Goal: Task Accomplishment & Management: Manage account settings

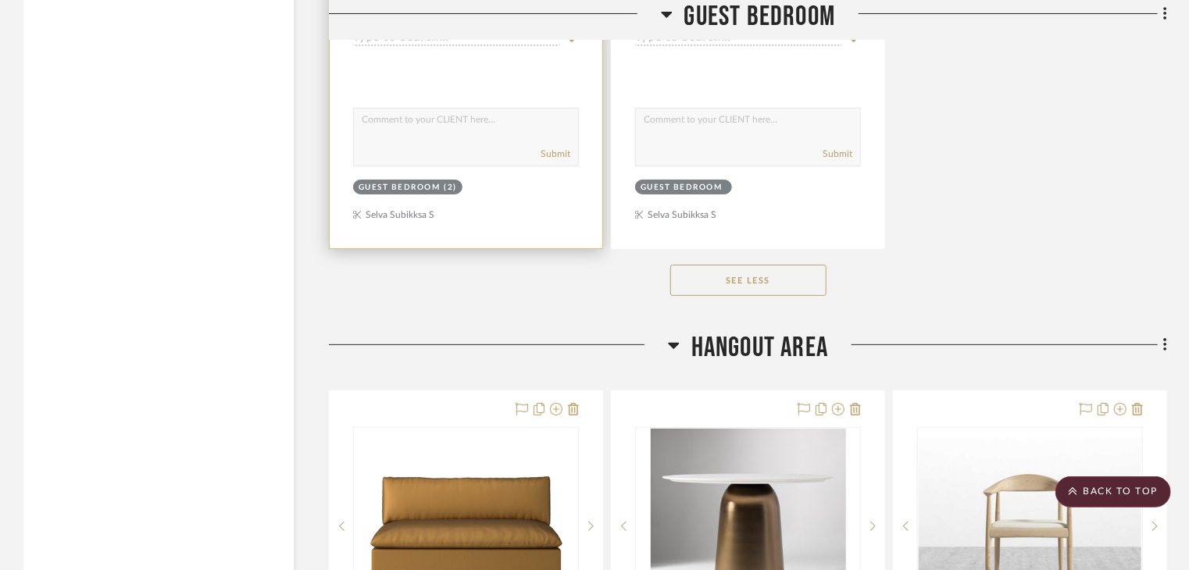
scroll to position [3438, 0]
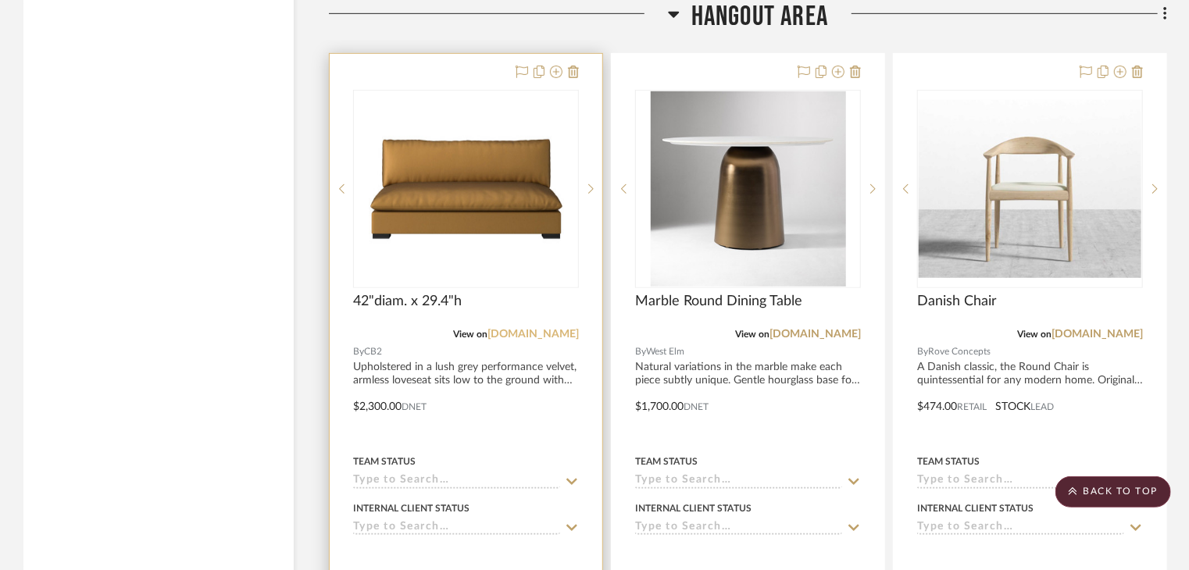
click at [551, 329] on link "[DOMAIN_NAME]" at bounding box center [533, 334] width 91 height 11
click at [559, 329] on link "[DOMAIN_NAME]" at bounding box center [533, 334] width 91 height 11
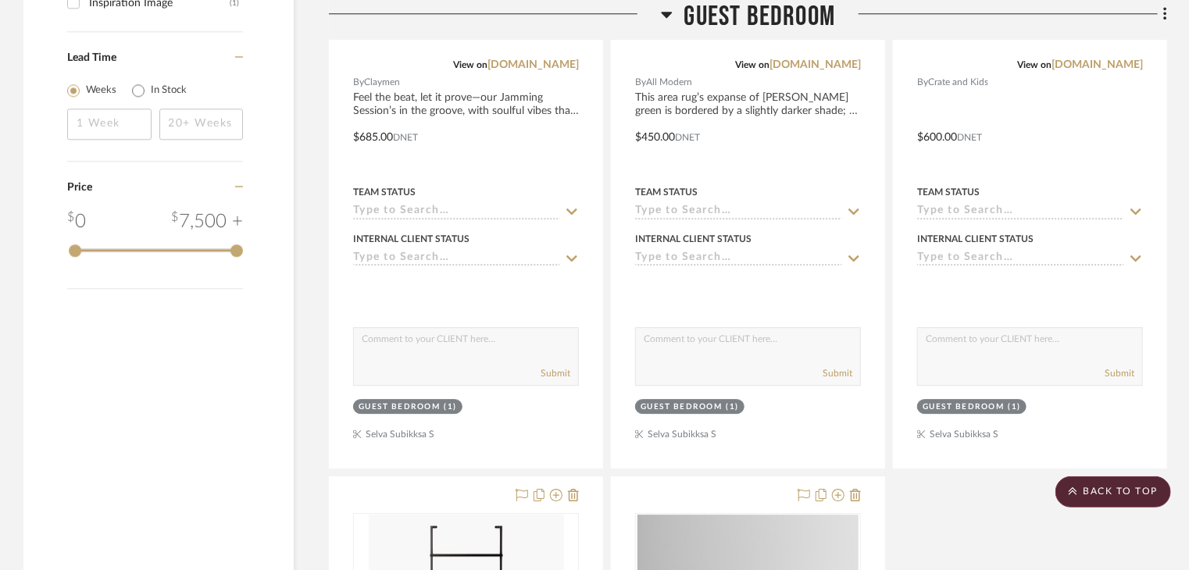
scroll to position [2266, 0]
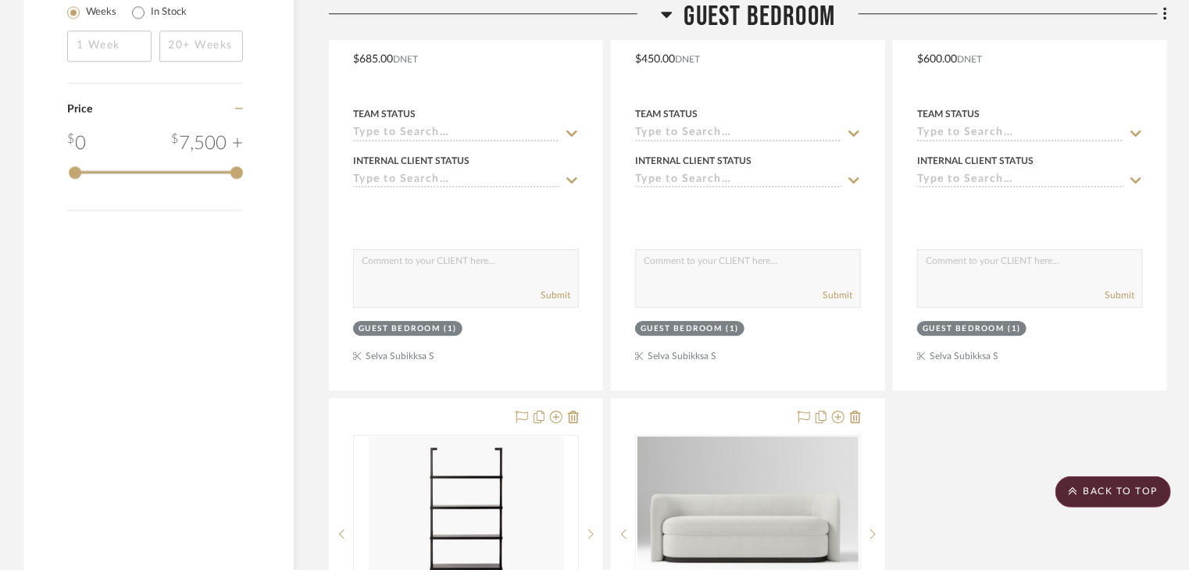
drag, startPoint x: 666, startPoint y: 13, endPoint x: 650, endPoint y: 75, distance: 63.7
click at [666, 13] on icon at bounding box center [666, 15] width 11 height 6
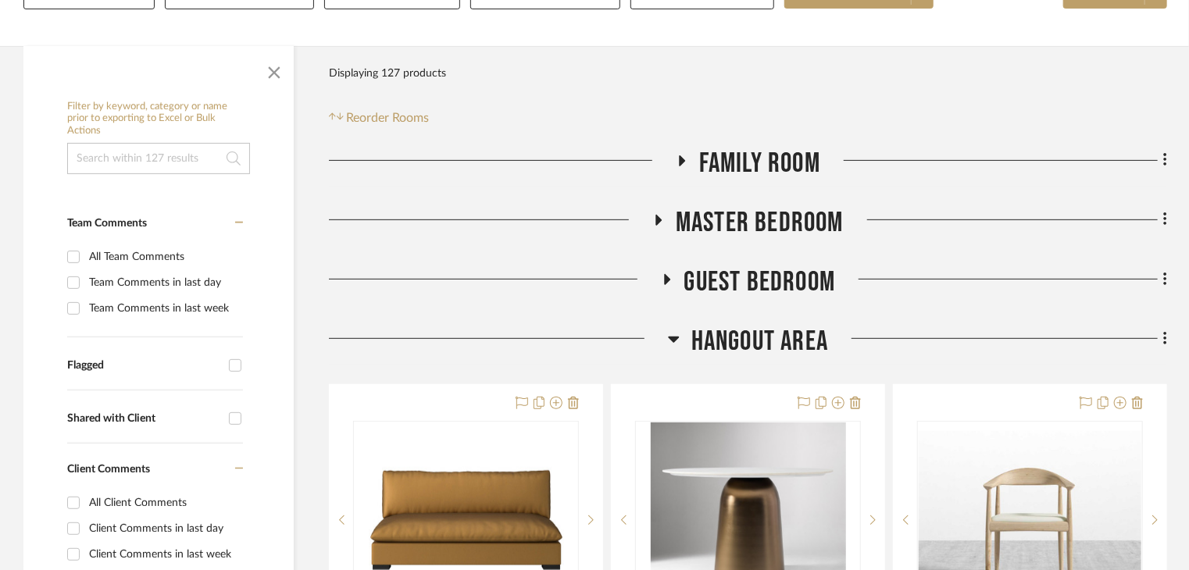
scroll to position [547, 0]
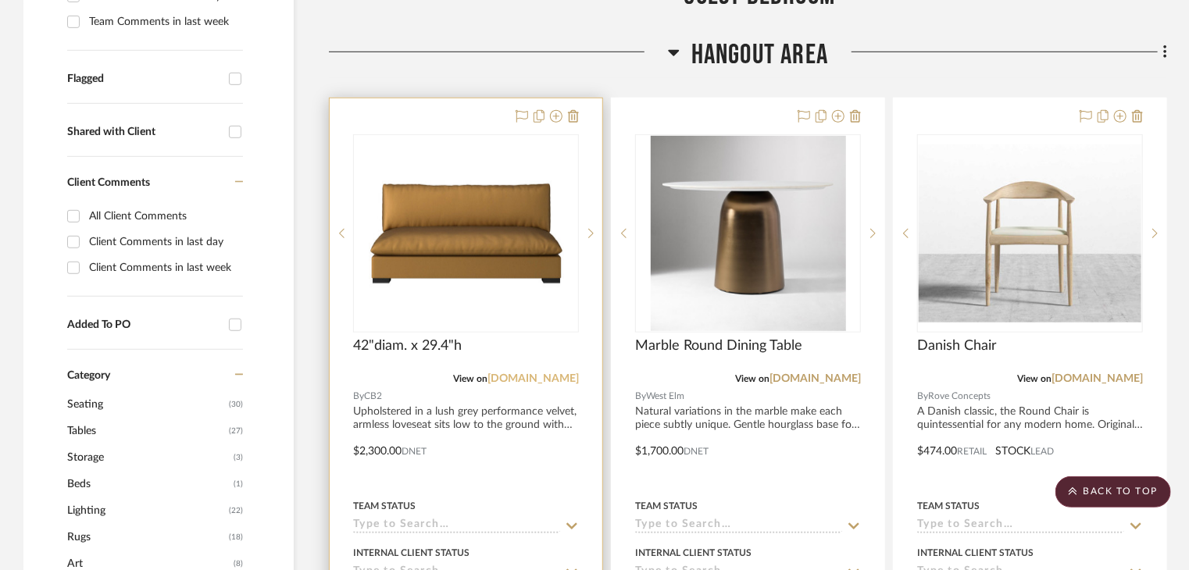
click at [567, 374] on link "cb2.com" at bounding box center [533, 379] width 91 height 11
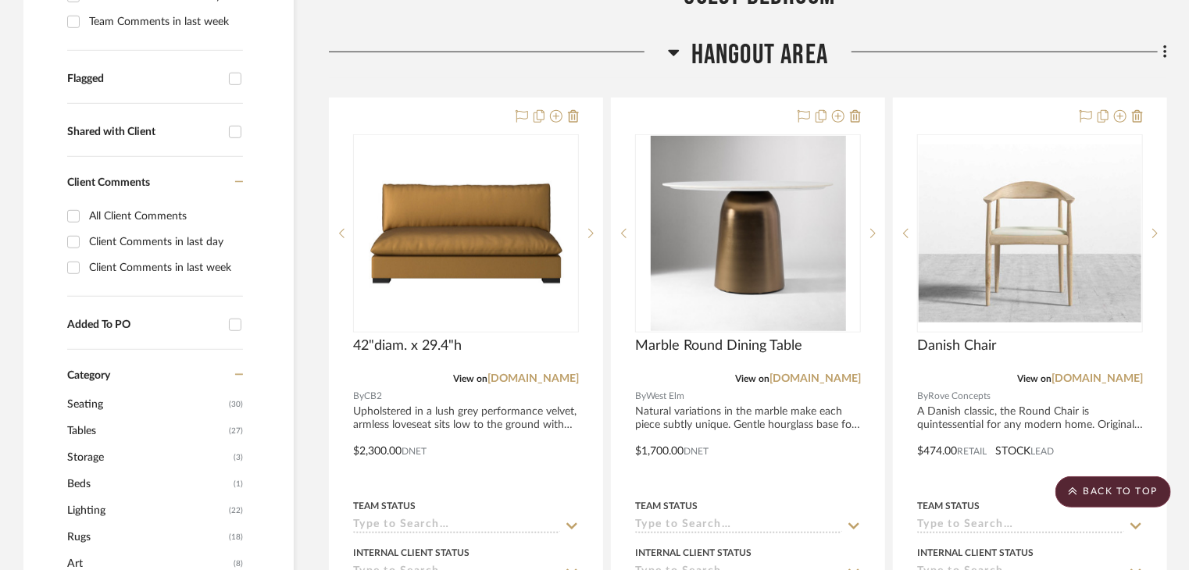
scroll to position [234, 0]
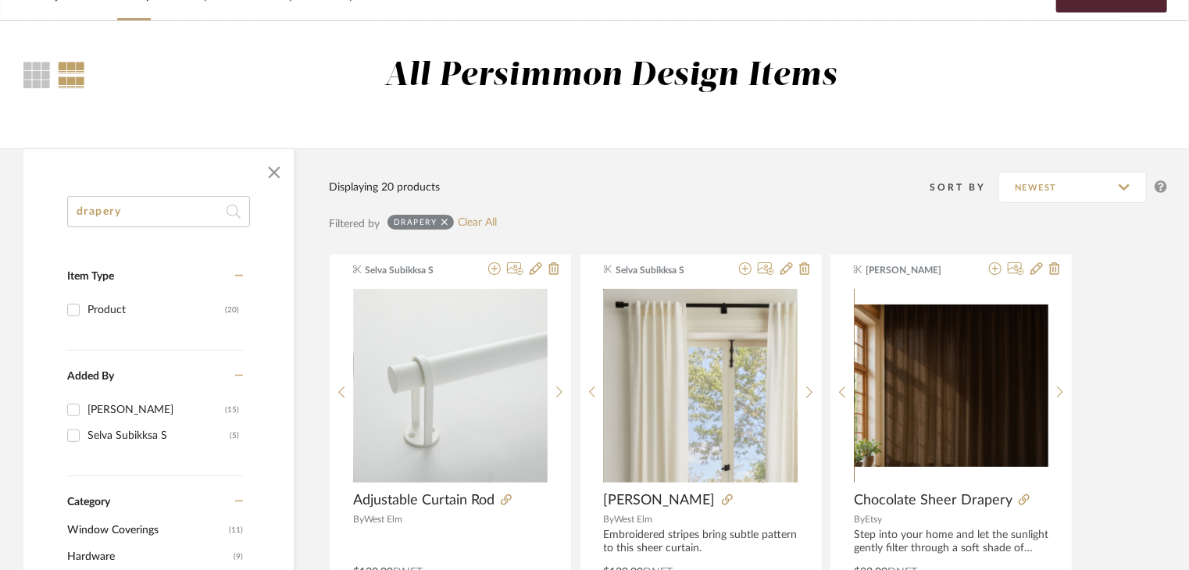
scroll to position [78, 0]
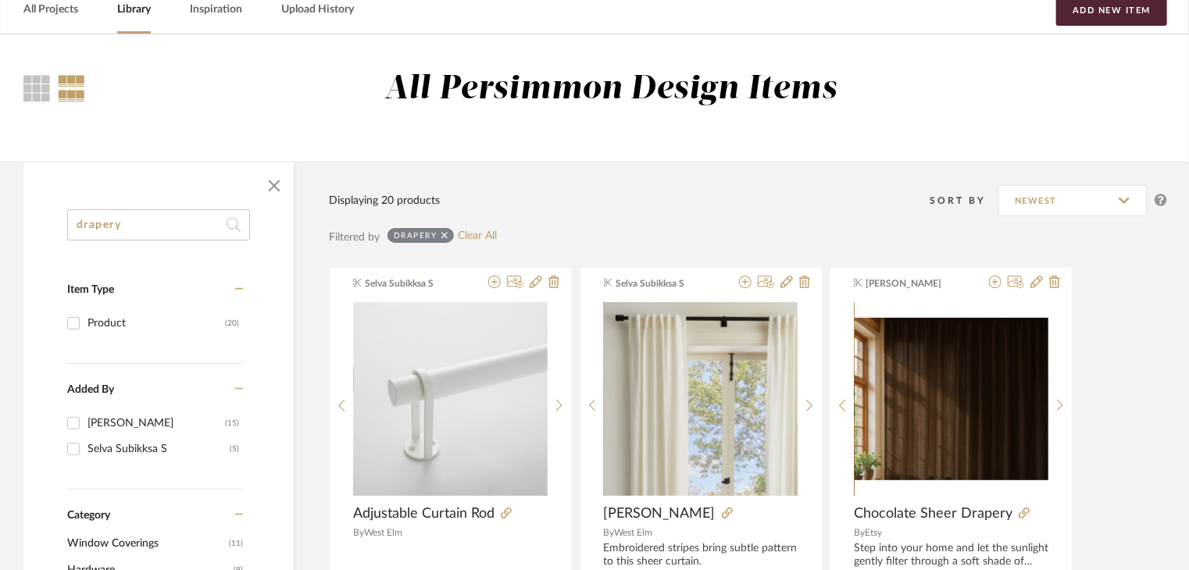
click at [124, 23] on div "Library" at bounding box center [134, 10] width 34 height 48
click at [133, 16] on link "Library" at bounding box center [134, 9] width 34 height 21
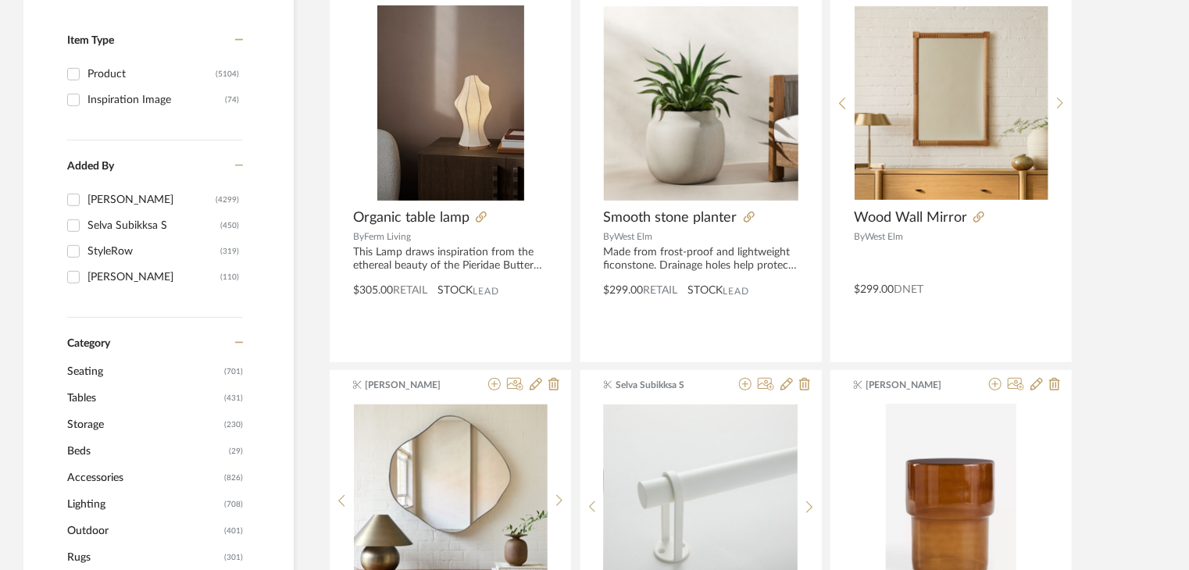
scroll to position [391, 0]
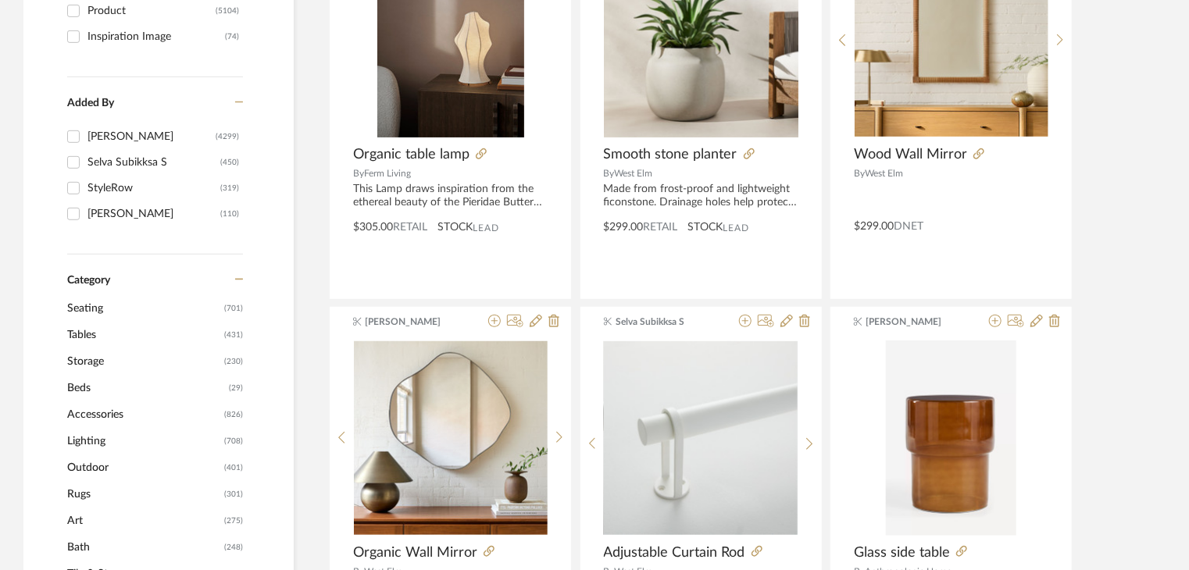
click at [106, 311] on span "Seating" at bounding box center [143, 308] width 153 height 27
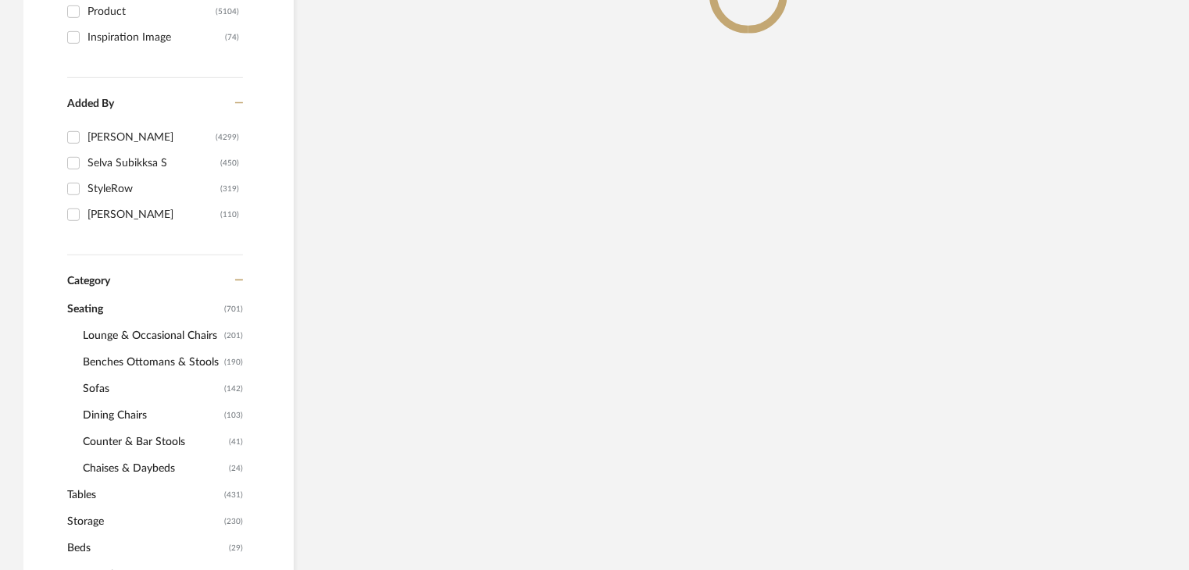
click at [110, 349] on span "Benches Ottomans & Stools" at bounding box center [152, 362] width 138 height 27
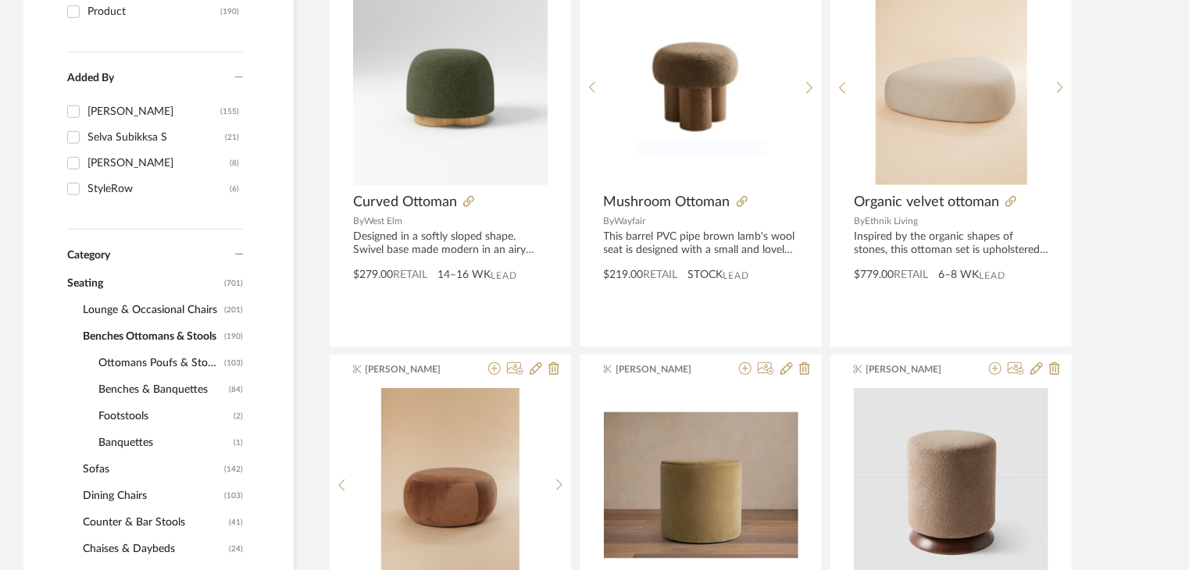
click at [196, 302] on span "Lounge & Occasional Chairs" at bounding box center [152, 310] width 138 height 27
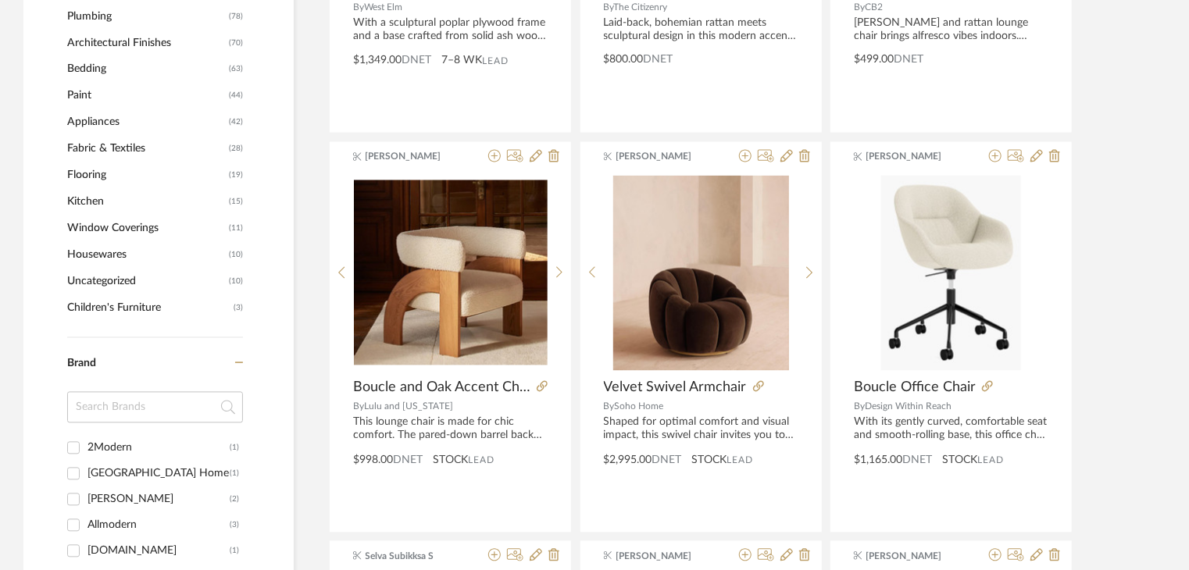
scroll to position [1429, 0]
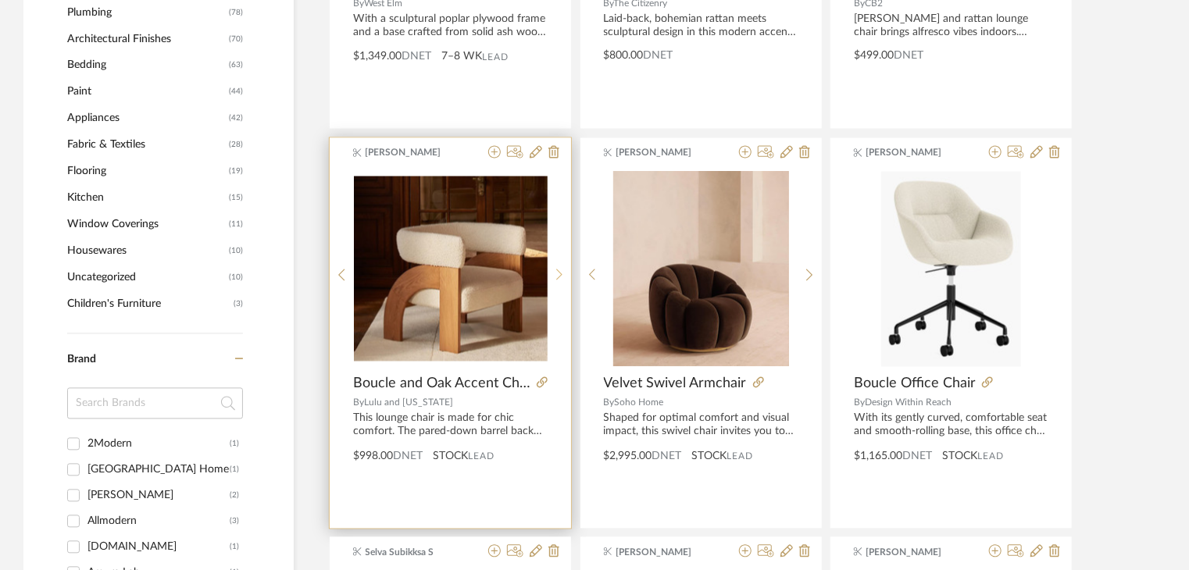
click at [556, 273] on icon at bounding box center [559, 275] width 7 height 13
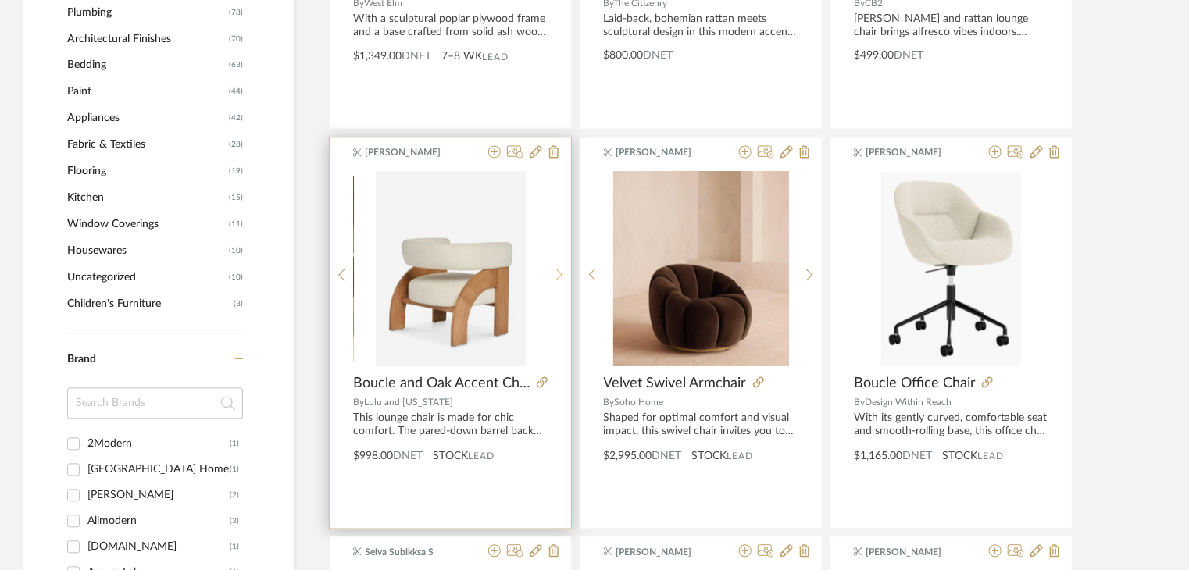
click at [556, 273] on icon at bounding box center [559, 275] width 7 height 13
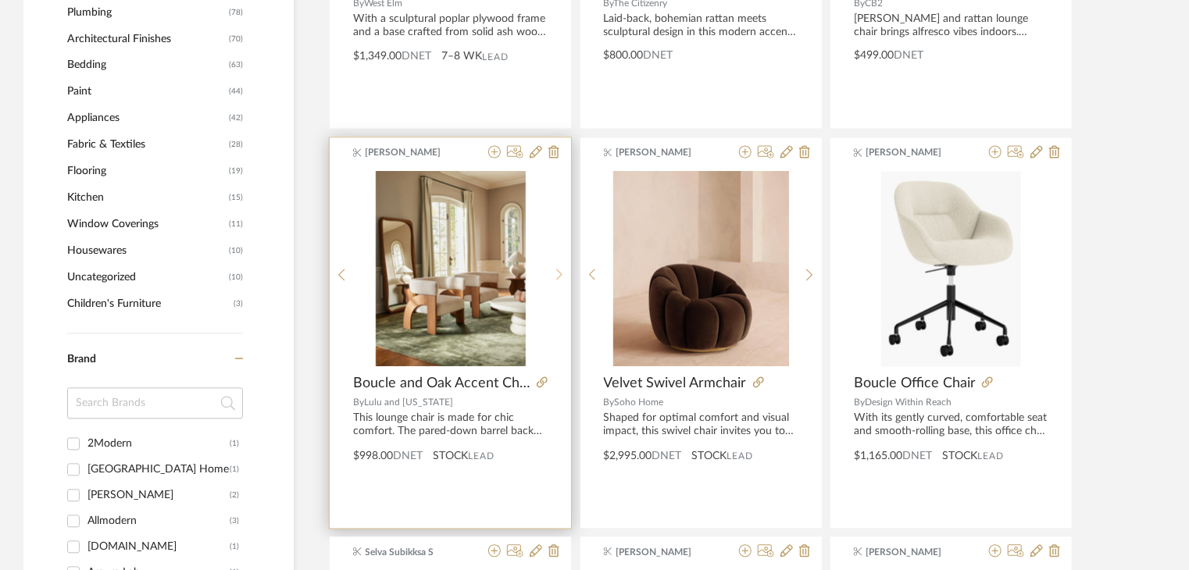
click at [556, 273] on icon at bounding box center [559, 275] width 7 height 13
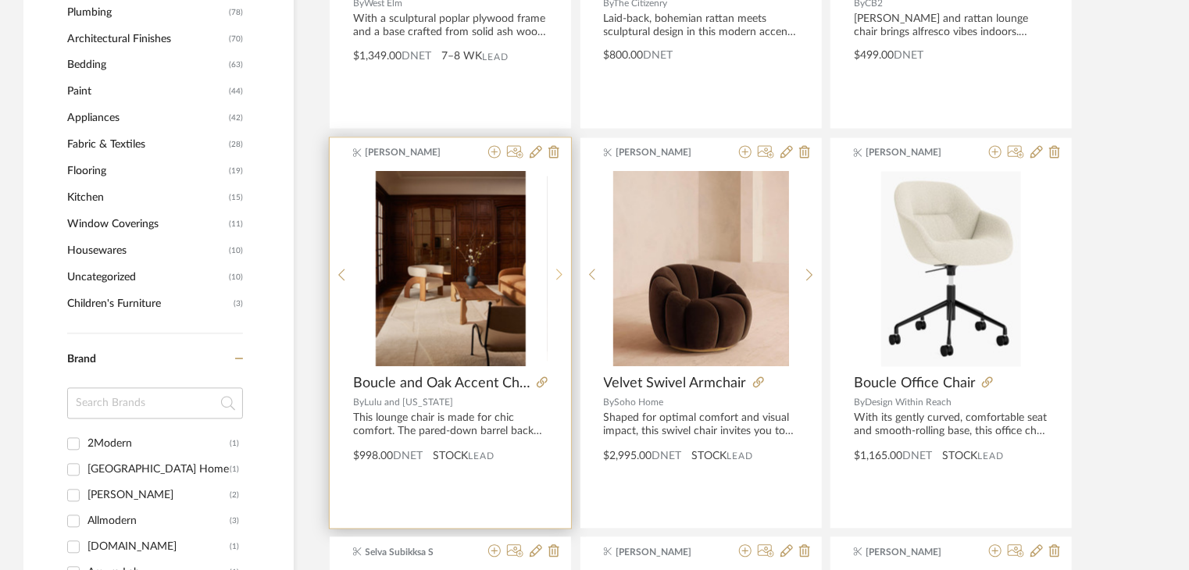
scroll to position [1351, 0]
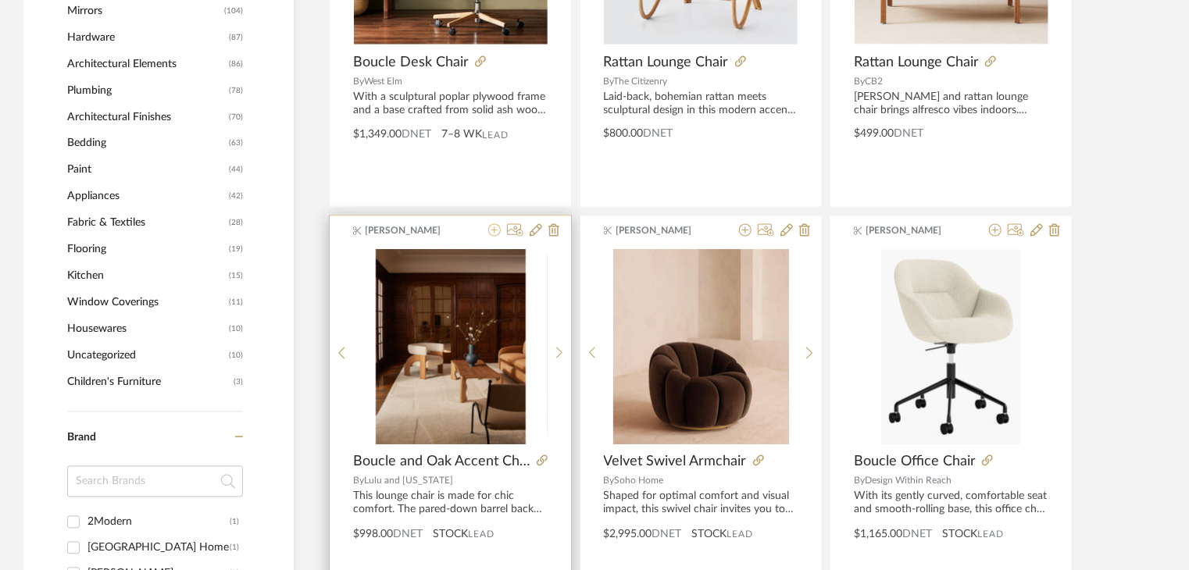
click at [489, 231] on icon at bounding box center [494, 230] width 13 height 13
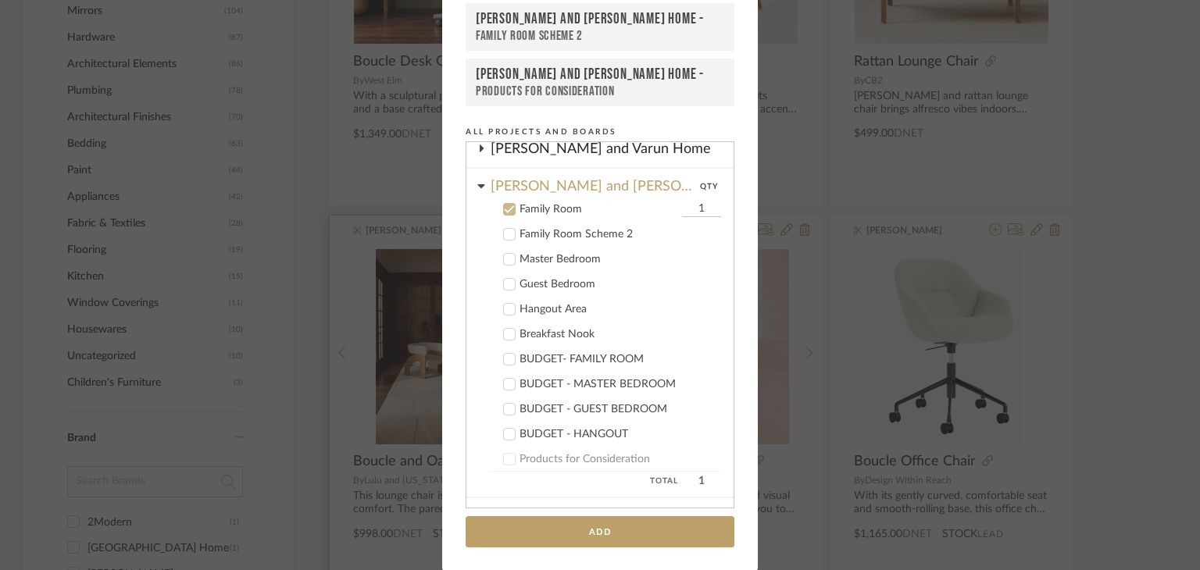
scroll to position [320, 0]
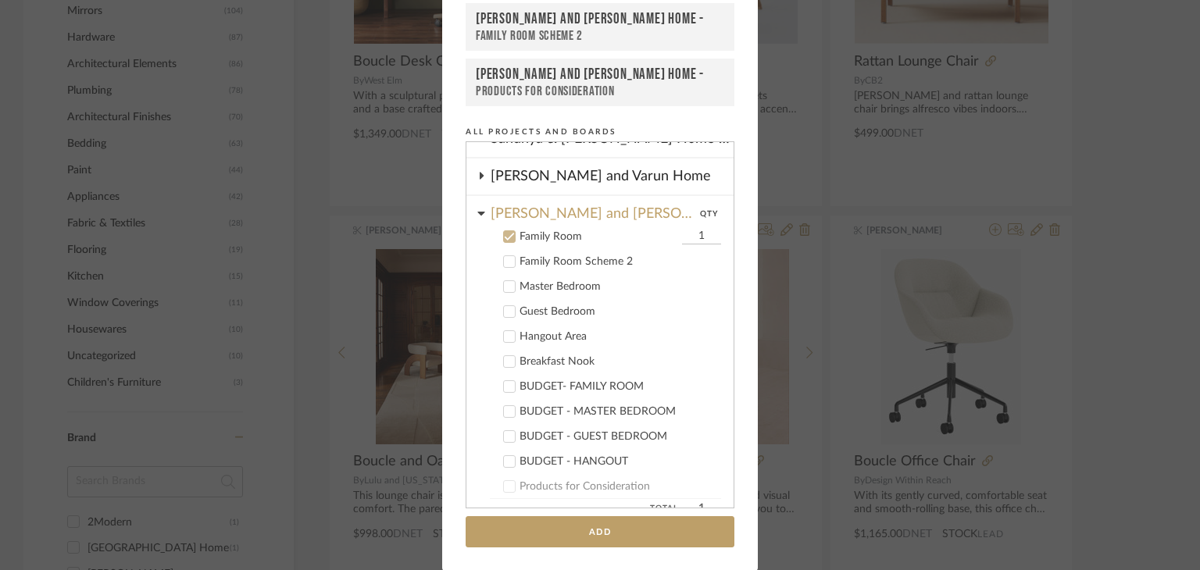
click at [877, 262] on div "Add to Projects Recent Projects, Rooms, or Boards Sharika and Ashish Home - Fam…" at bounding box center [600, 285] width 1200 height 570
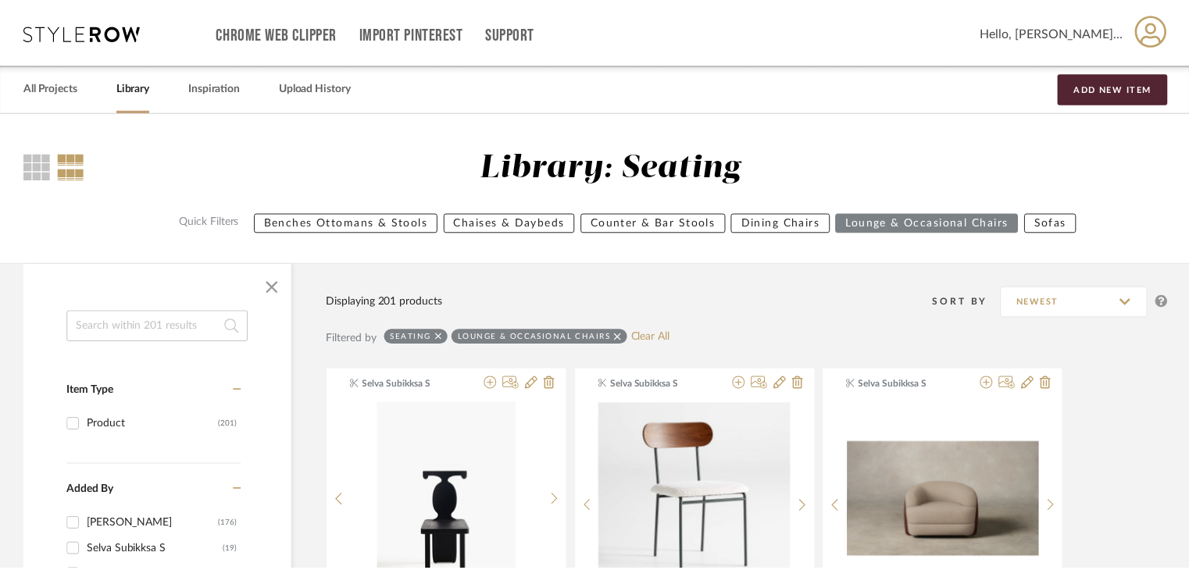
scroll to position [1351, 0]
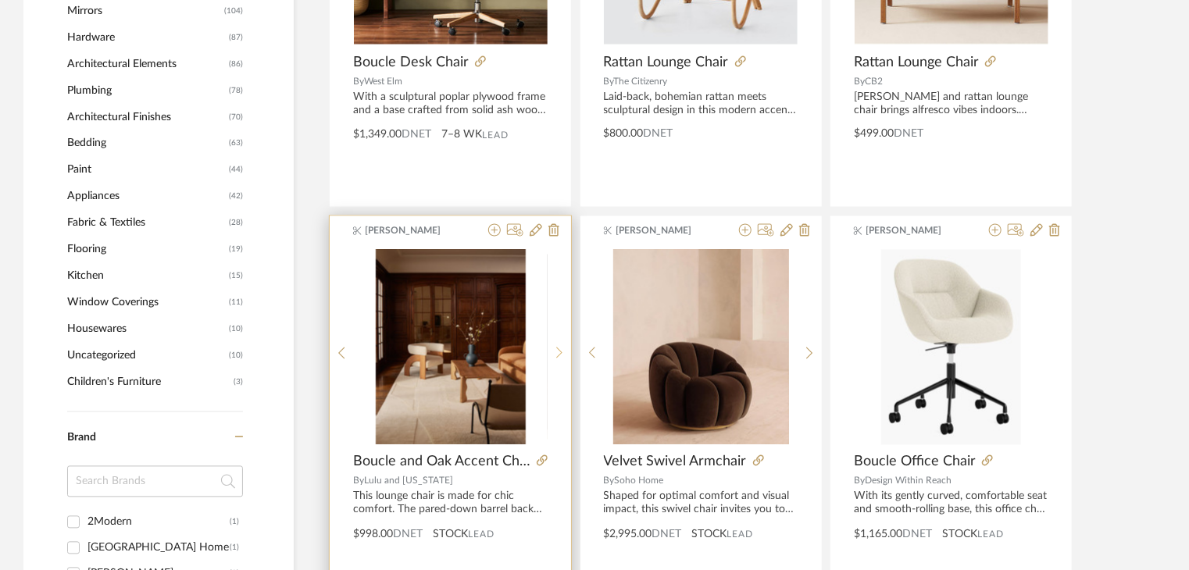
click at [550, 347] on sr-next-btn at bounding box center [560, 353] width 24 height 13
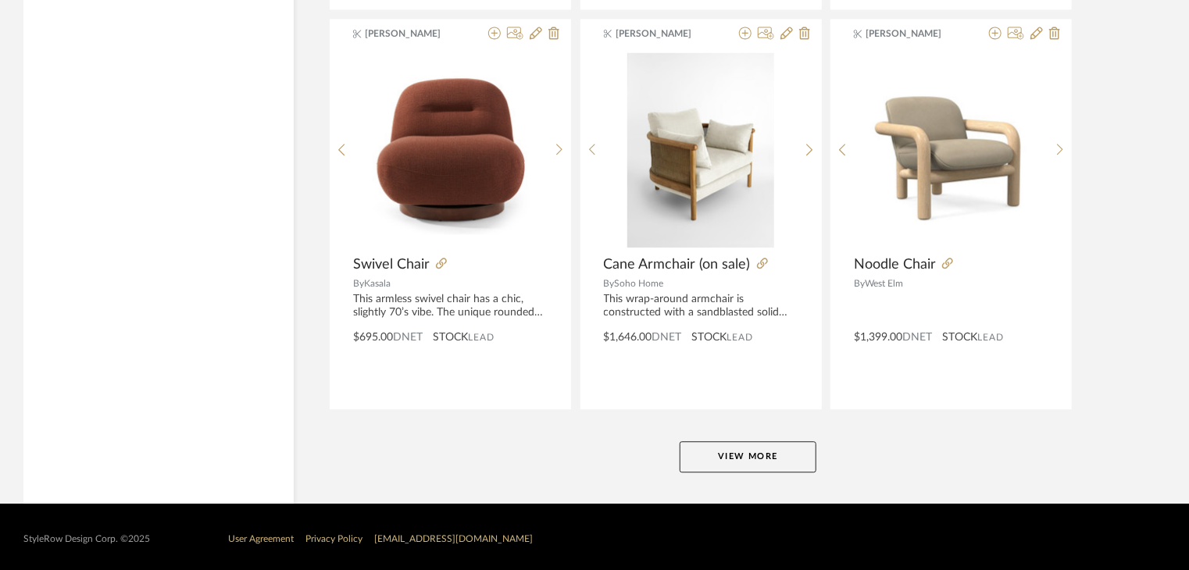
scroll to position [4748, 0]
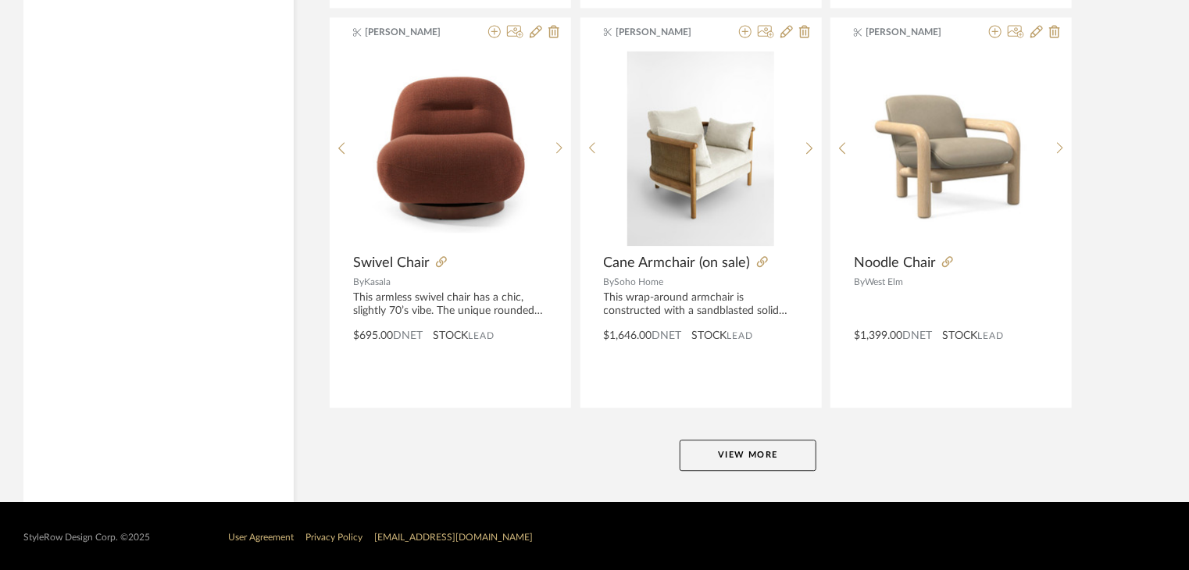
click at [722, 451] on button "View More" at bounding box center [748, 455] width 137 height 31
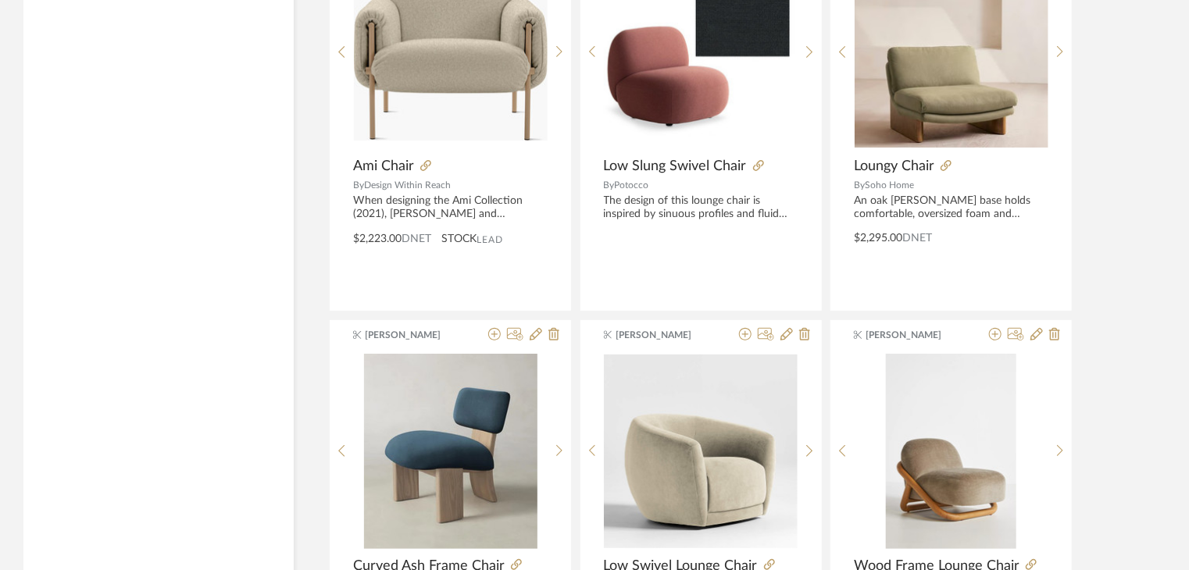
scroll to position [6311, 0]
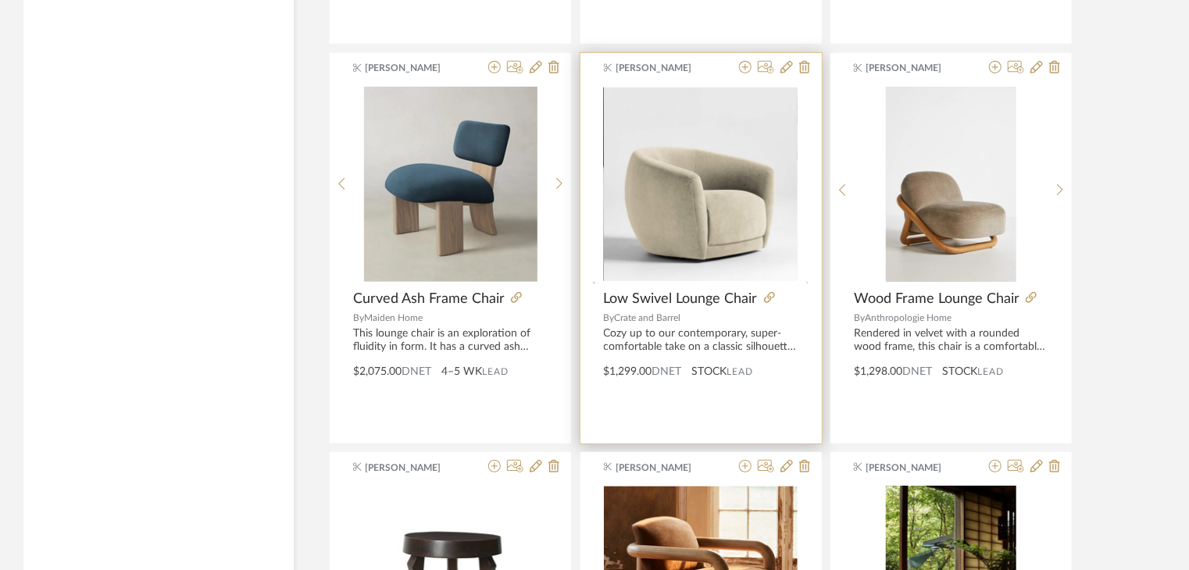
click at [806, 281] on icon at bounding box center [809, 287] width 7 height 13
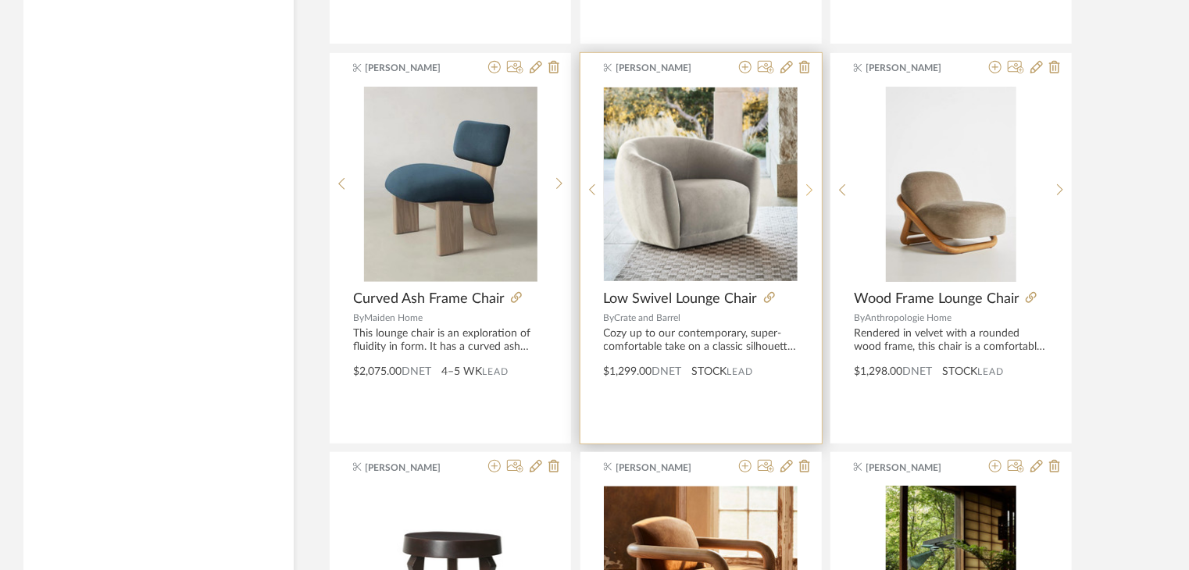
click at [806, 184] on icon at bounding box center [809, 190] width 7 height 13
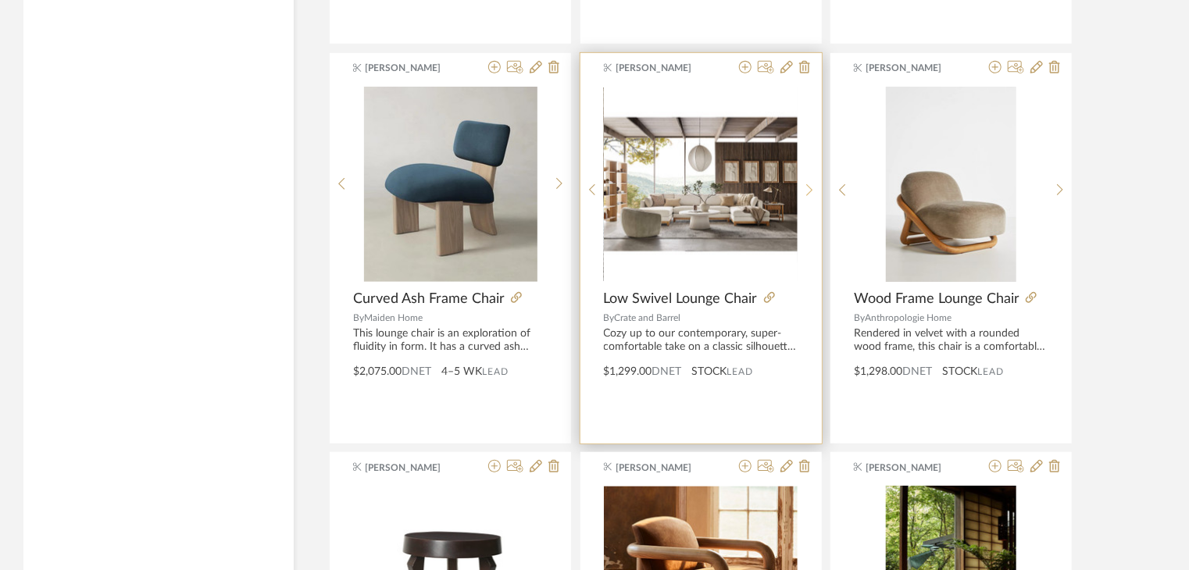
click at [806, 184] on icon at bounding box center [809, 190] width 7 height 13
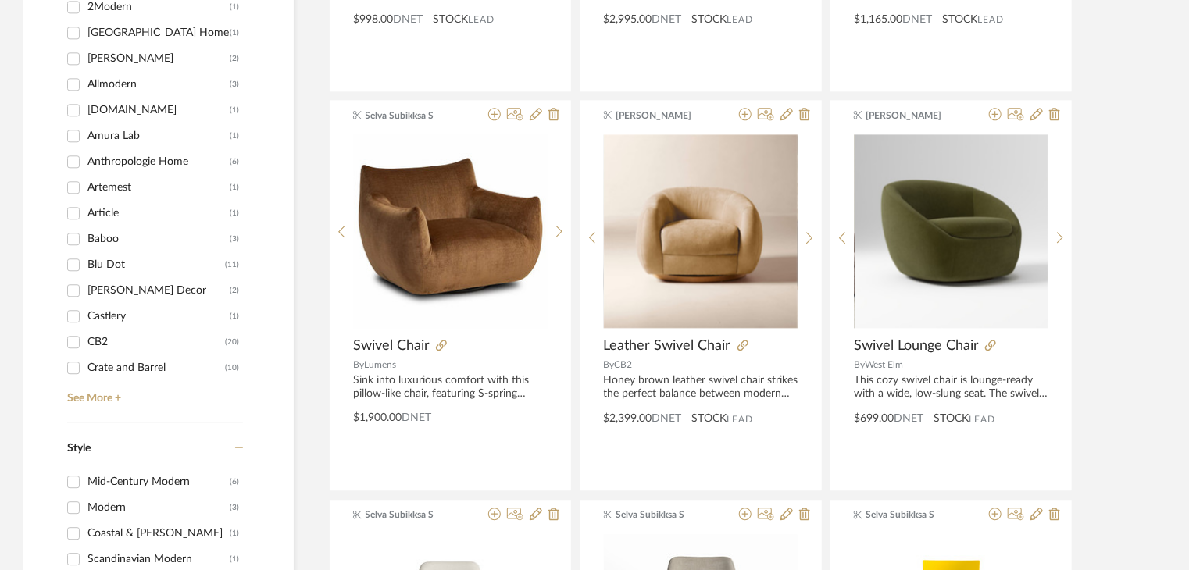
scroll to position [1857, 0]
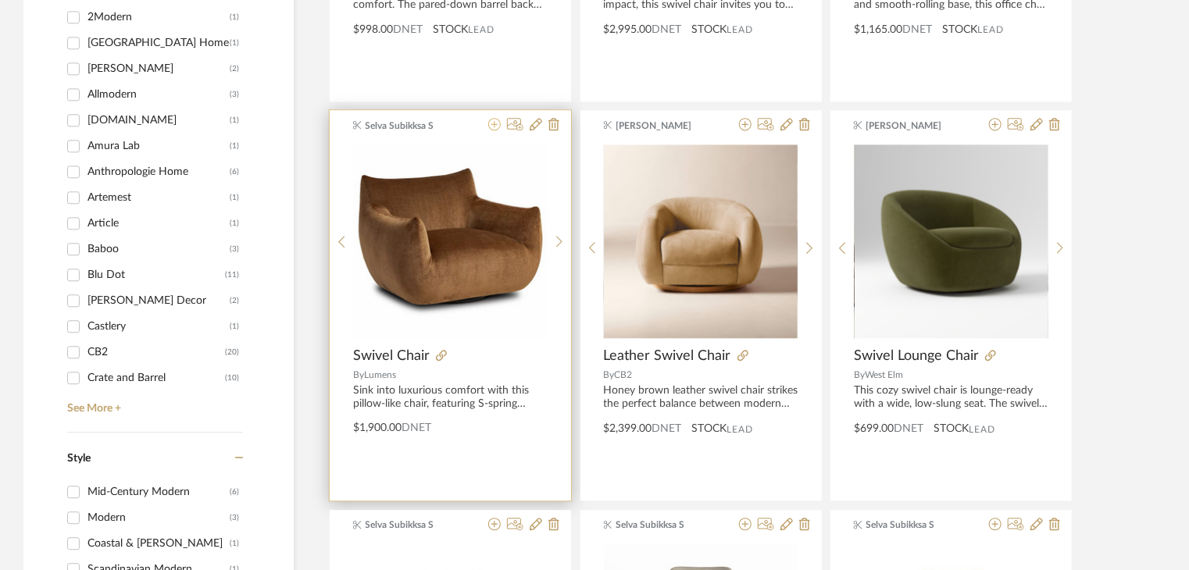
click at [494, 128] on icon at bounding box center [494, 124] width 13 height 13
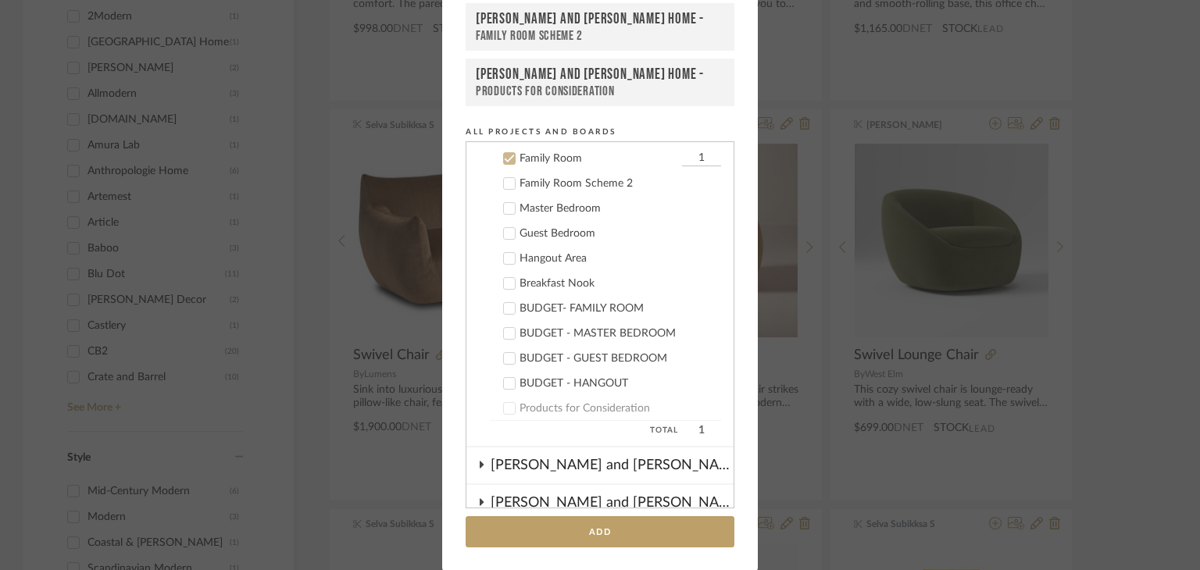
scroll to position [320, 0]
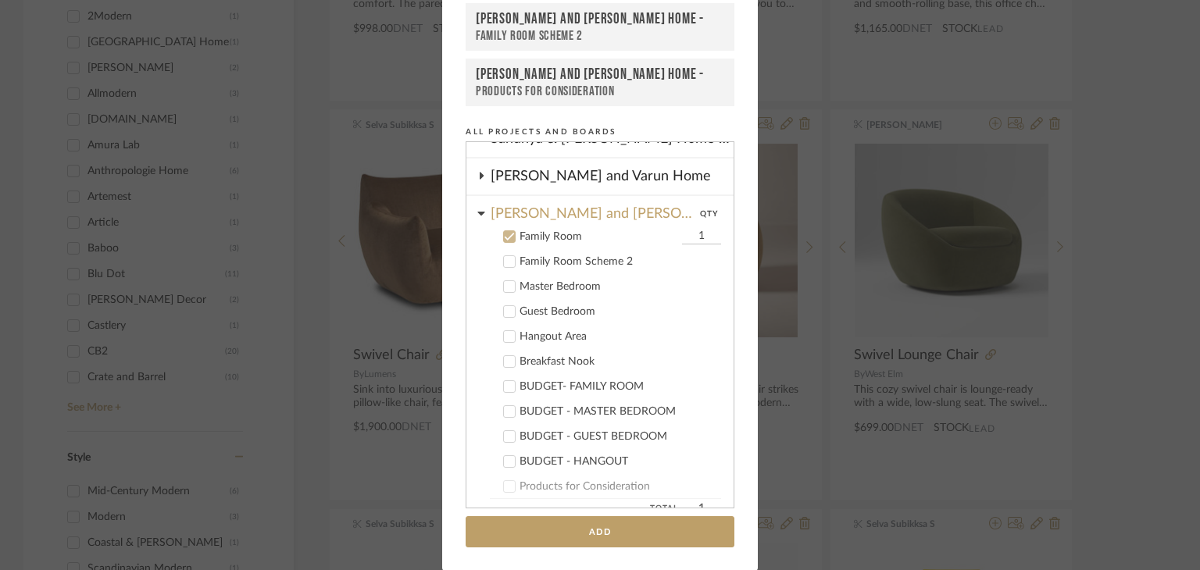
click at [504, 236] on icon at bounding box center [509, 236] width 11 height 11
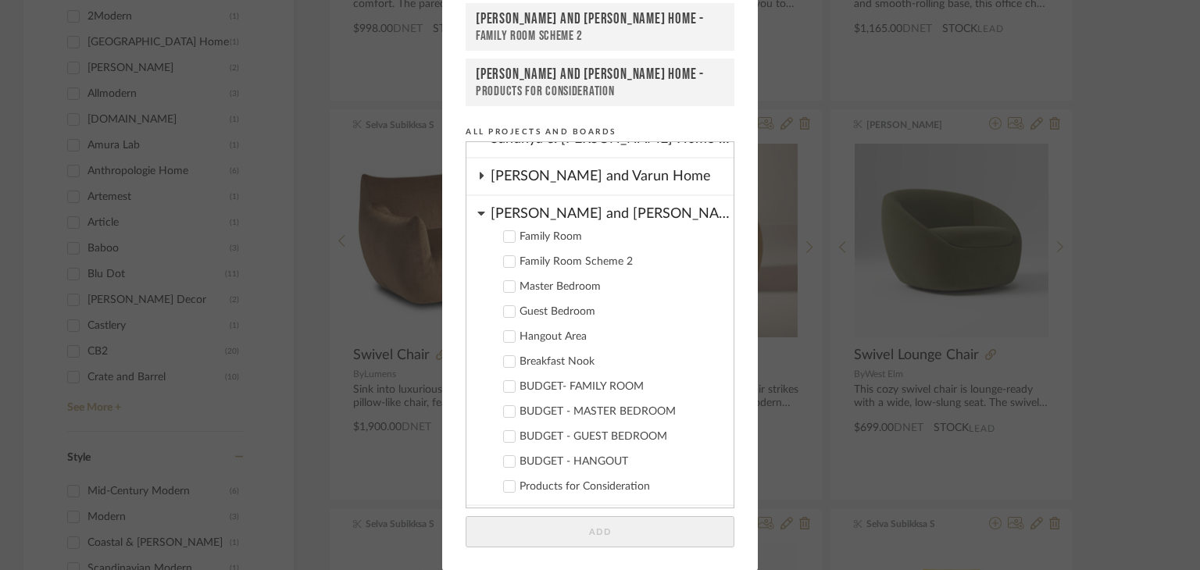
click at [510, 329] on label "Hangout Area" at bounding box center [605, 337] width 231 height 16
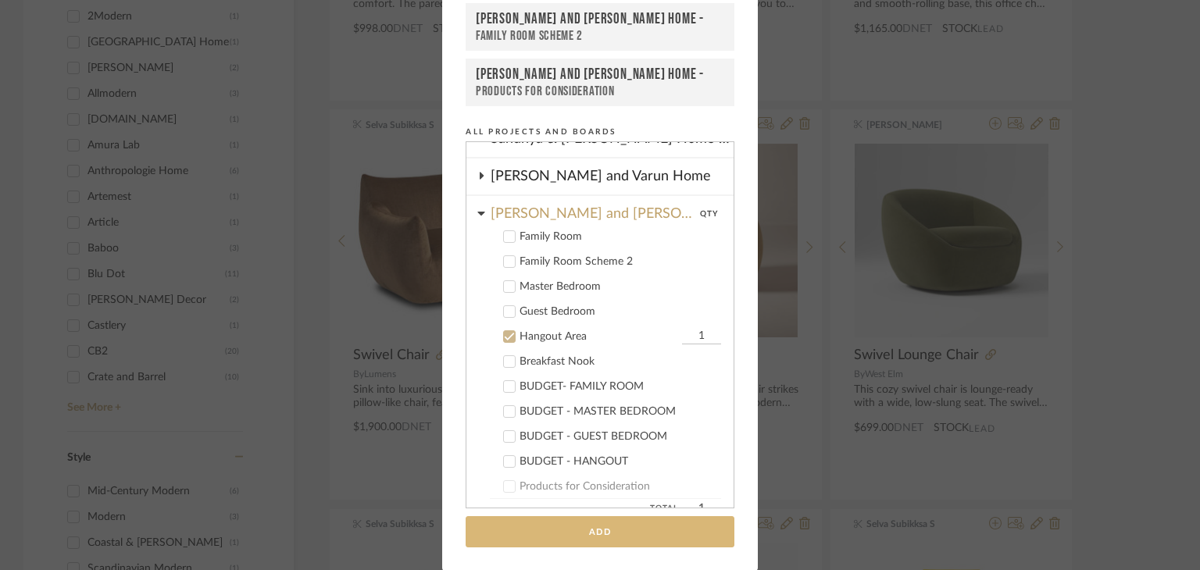
click at [600, 533] on button "Add" at bounding box center [600, 533] width 269 height 32
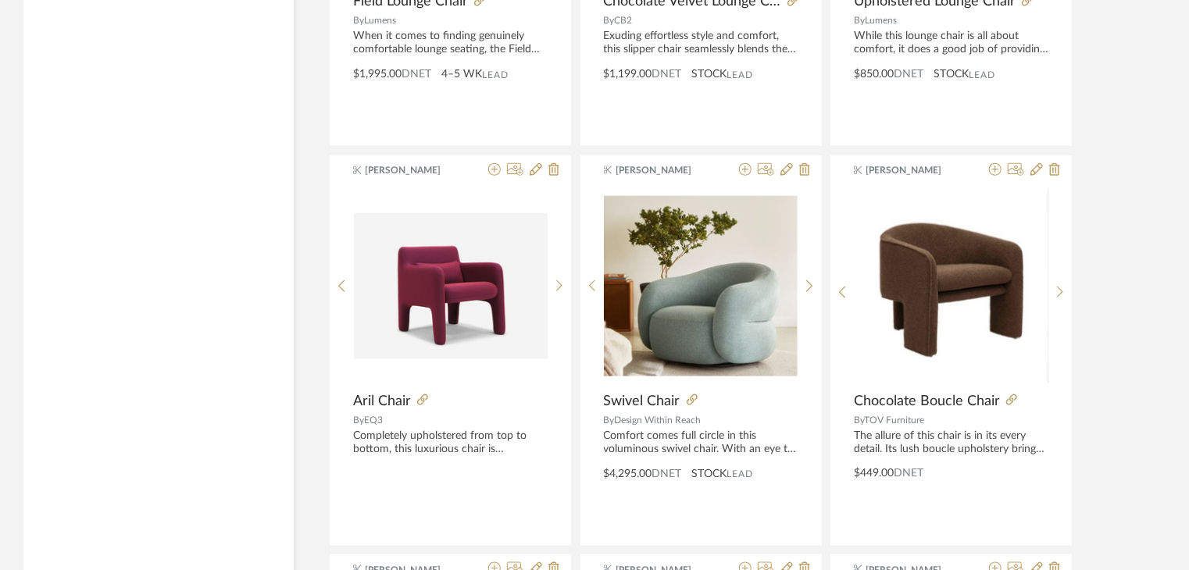
scroll to position [3888, 0]
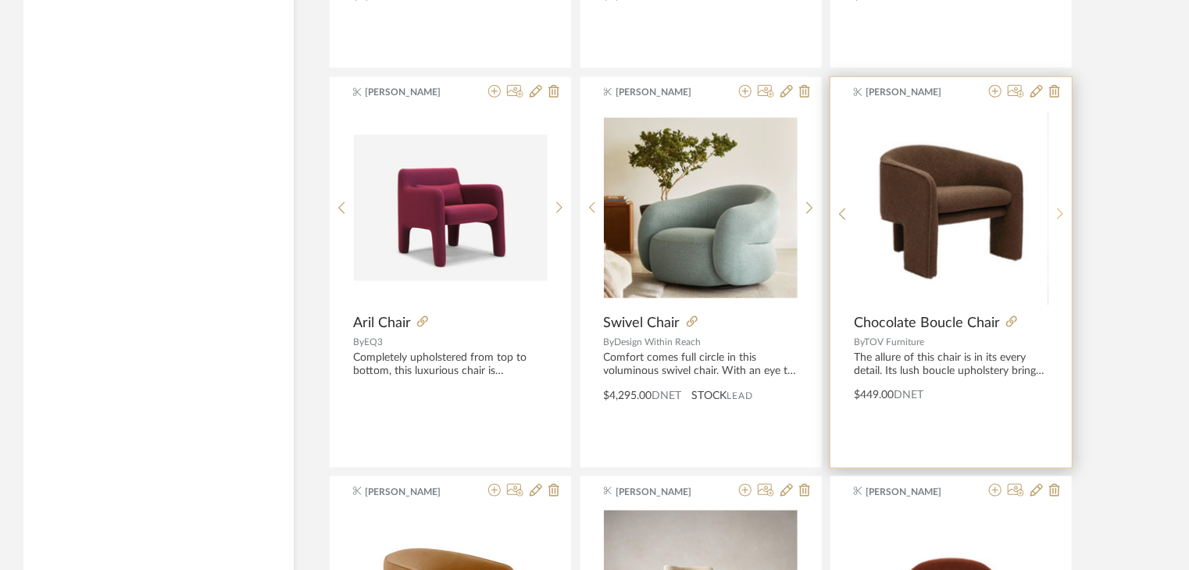
click at [1057, 209] on icon at bounding box center [1060, 214] width 7 height 13
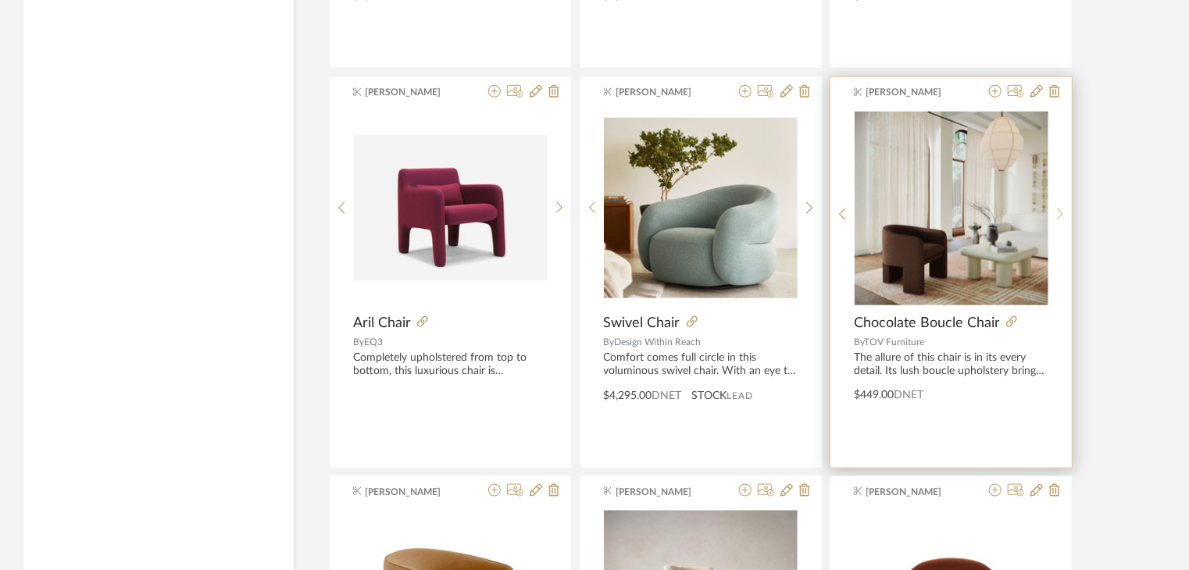
click at [1057, 209] on icon at bounding box center [1060, 214] width 7 height 13
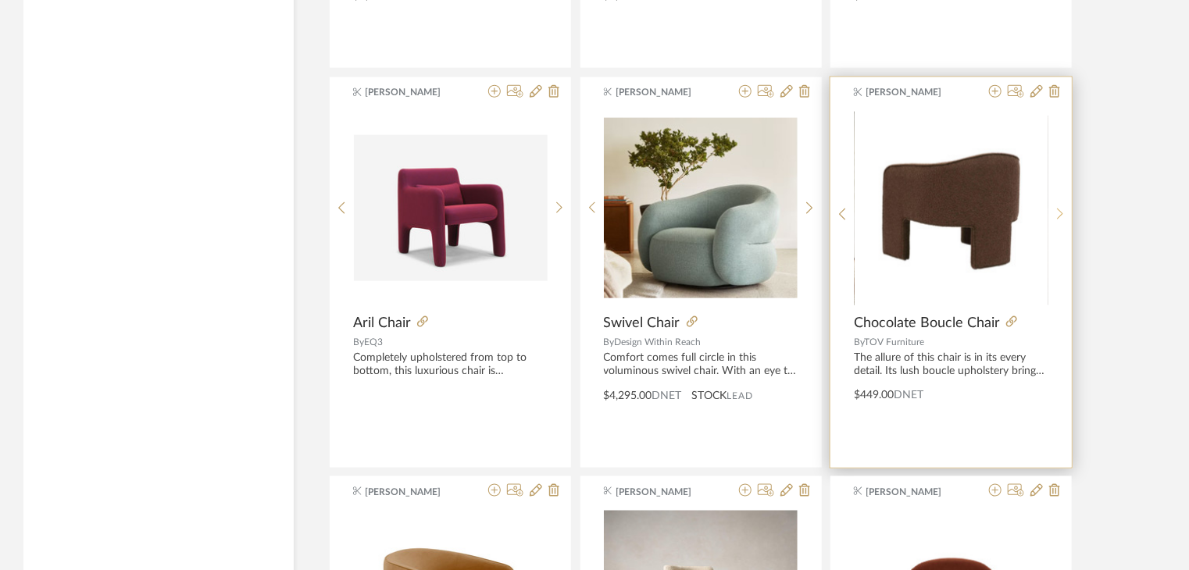
click at [1057, 209] on icon at bounding box center [1060, 214] width 7 height 13
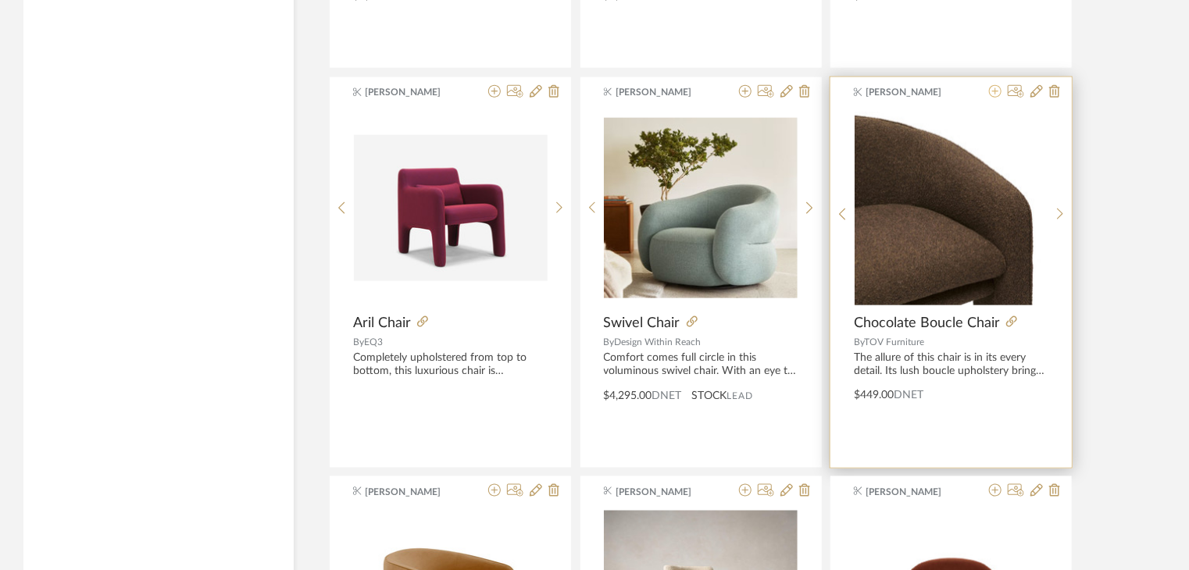
click at [994, 94] on icon at bounding box center [995, 91] width 13 height 13
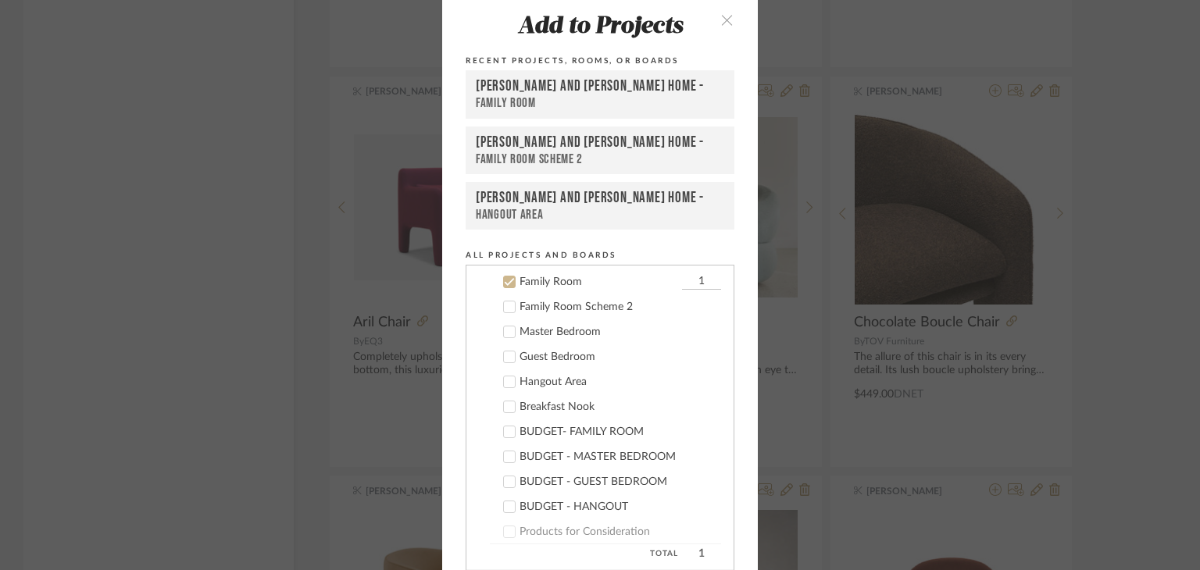
scroll to position [0, 0]
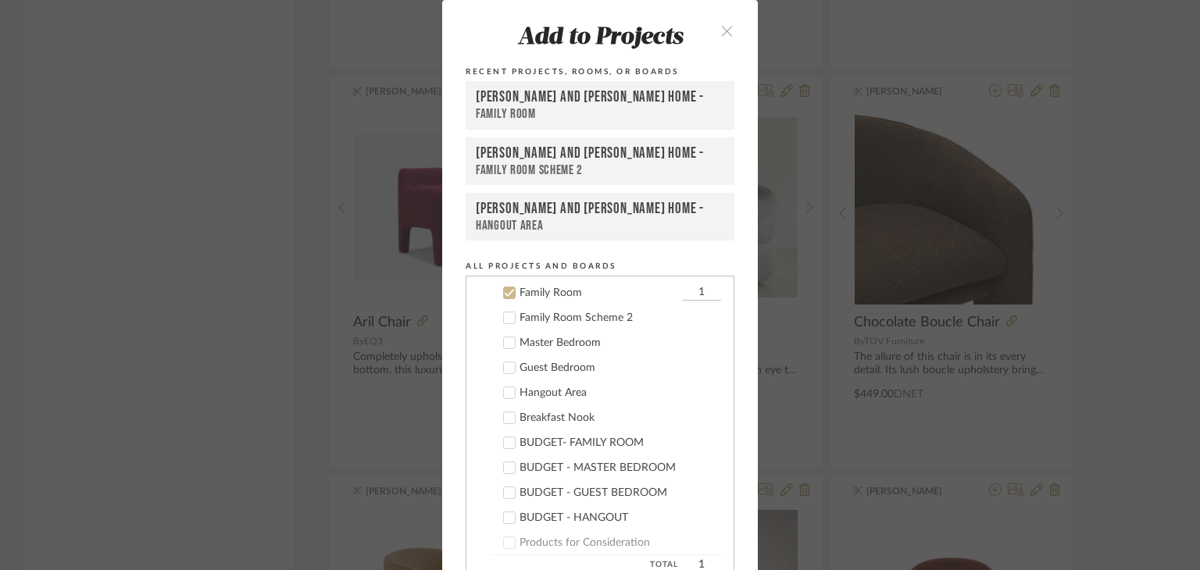
click at [504, 294] on icon at bounding box center [509, 293] width 11 height 11
click at [503, 362] on div at bounding box center [509, 368] width 13 height 13
click at [504, 363] on icon at bounding box center [509, 368] width 11 height 11
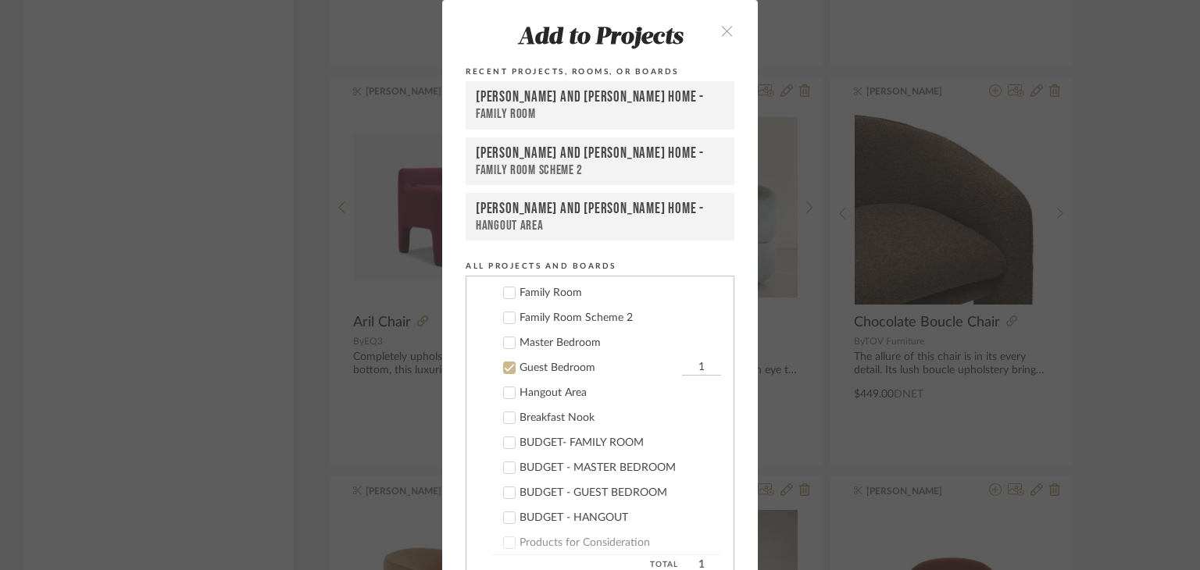
click at [507, 388] on icon at bounding box center [509, 393] width 11 height 11
click at [504, 366] on icon at bounding box center [509, 368] width 11 height 11
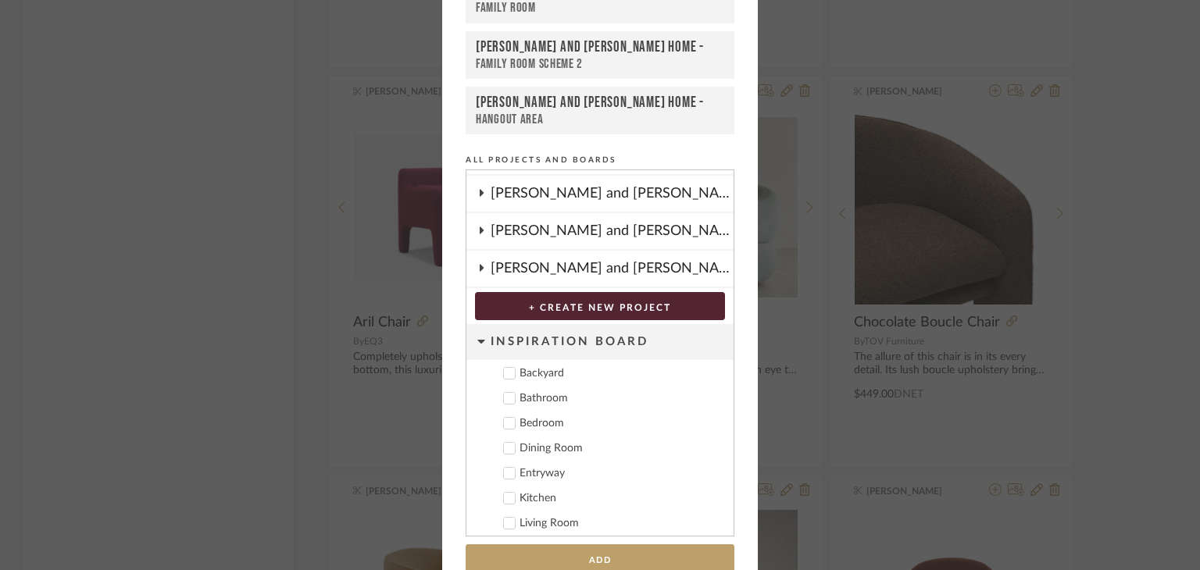
scroll to position [134, 0]
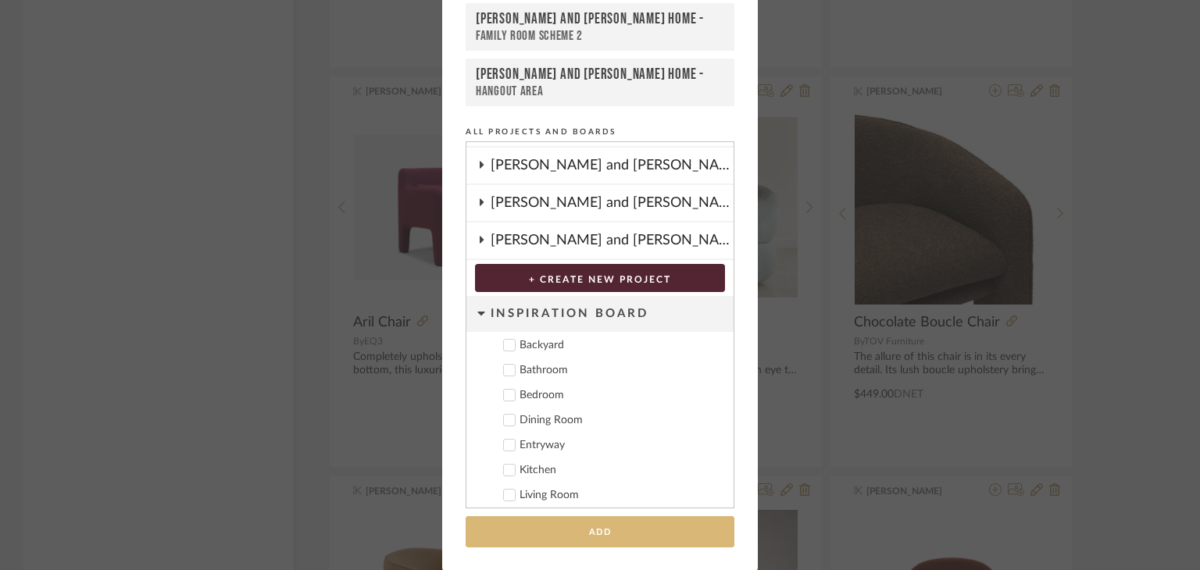
click at [625, 527] on button "Add" at bounding box center [600, 533] width 269 height 32
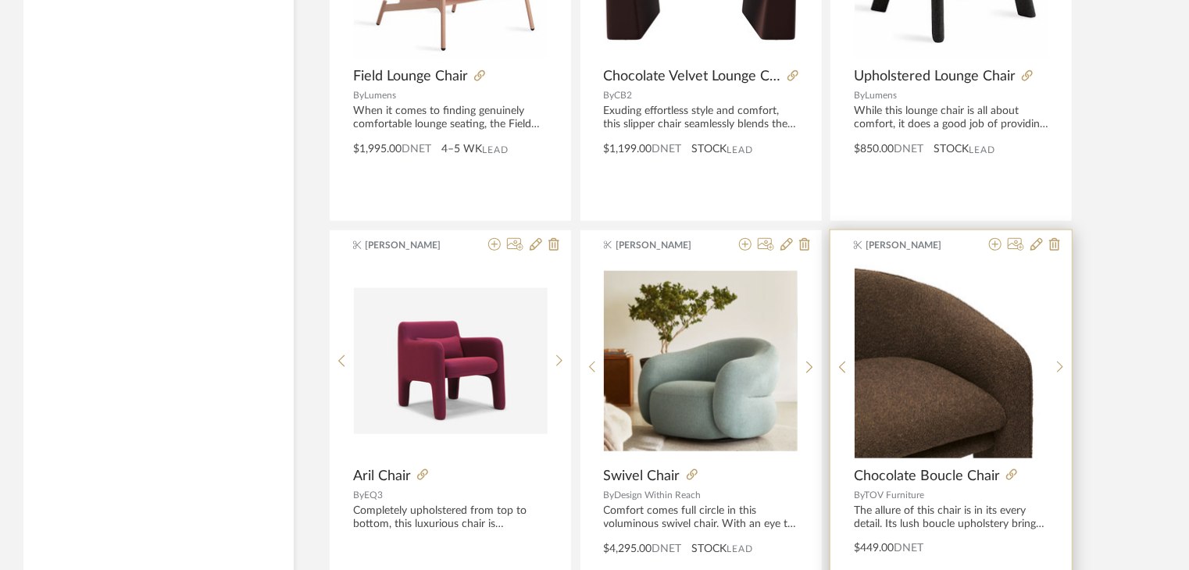
scroll to position [3732, 0]
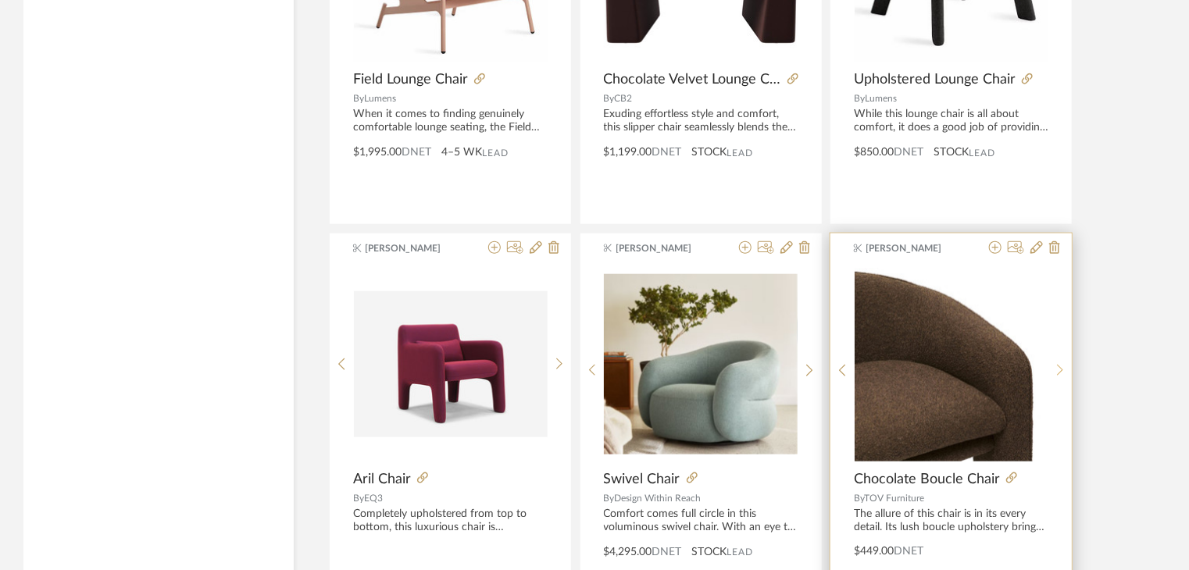
click at [1060, 369] on icon at bounding box center [1060, 370] width 7 height 13
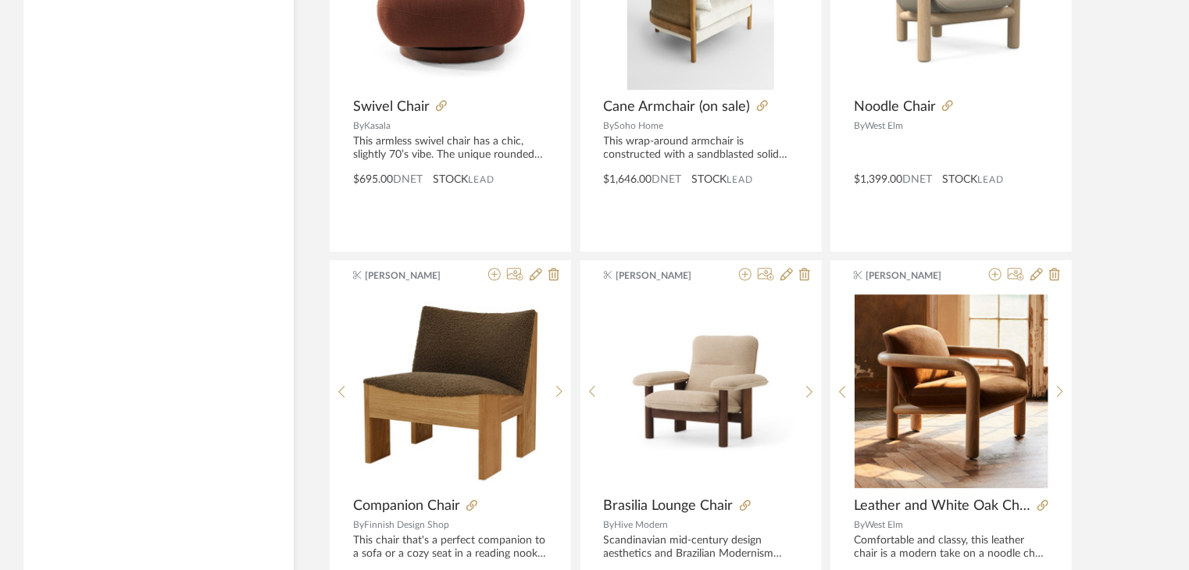
scroll to position [4982, 0]
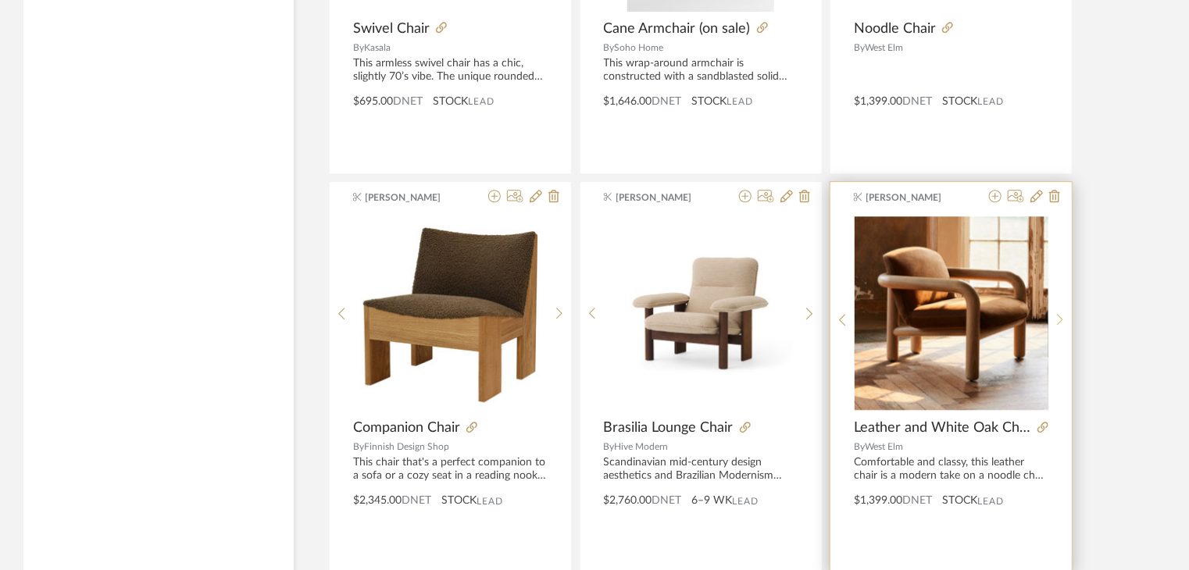
click at [1061, 306] on div at bounding box center [1061, 320] width 24 height 208
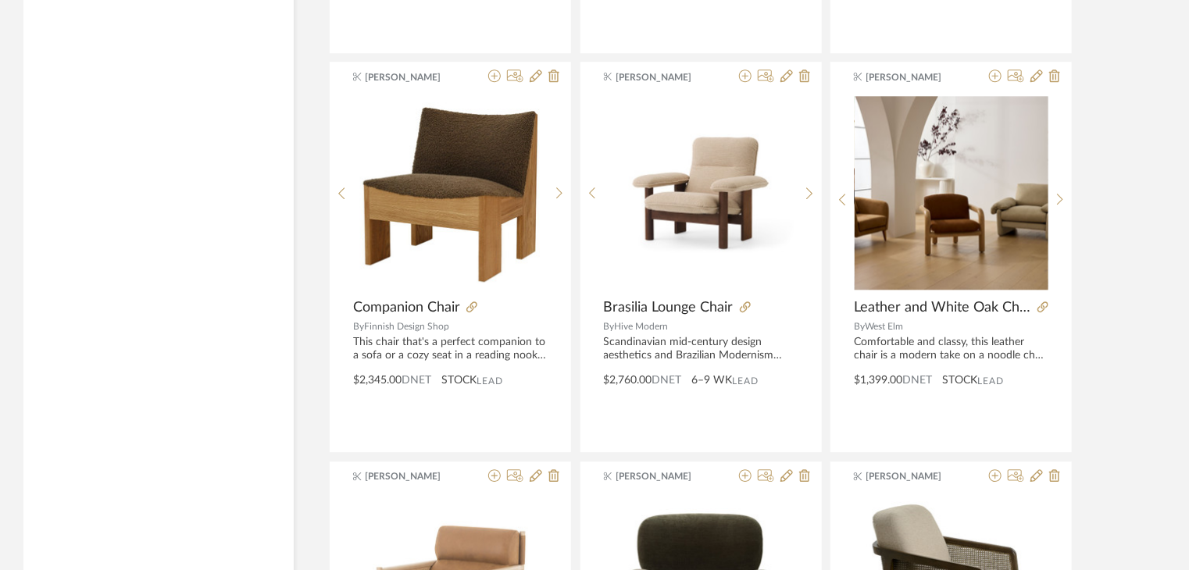
scroll to position [5451, 0]
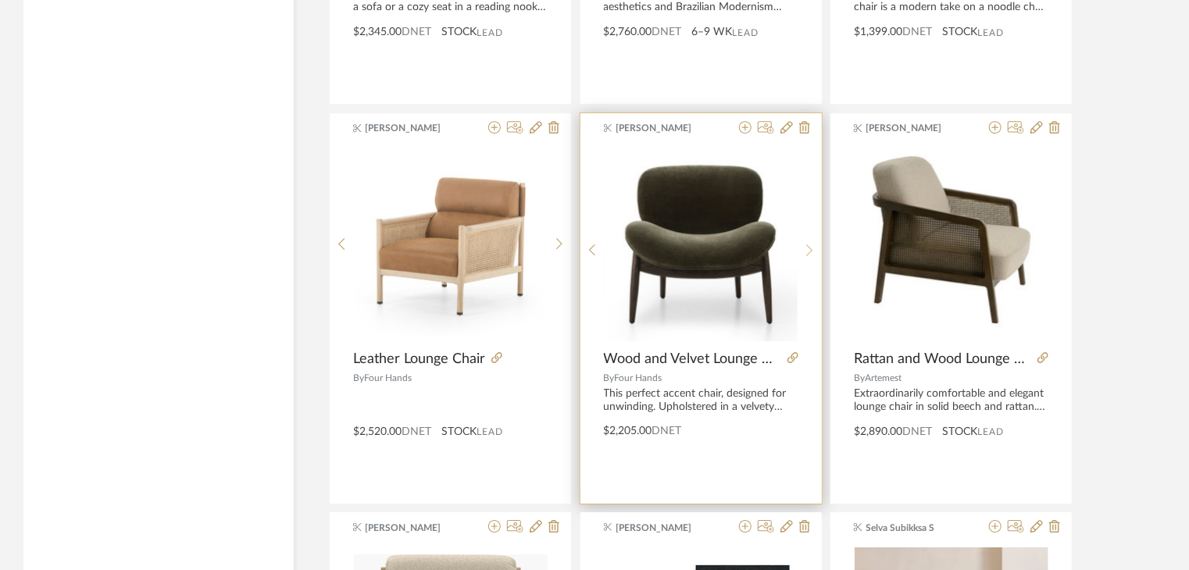
click at [806, 248] on icon at bounding box center [809, 250] width 7 height 13
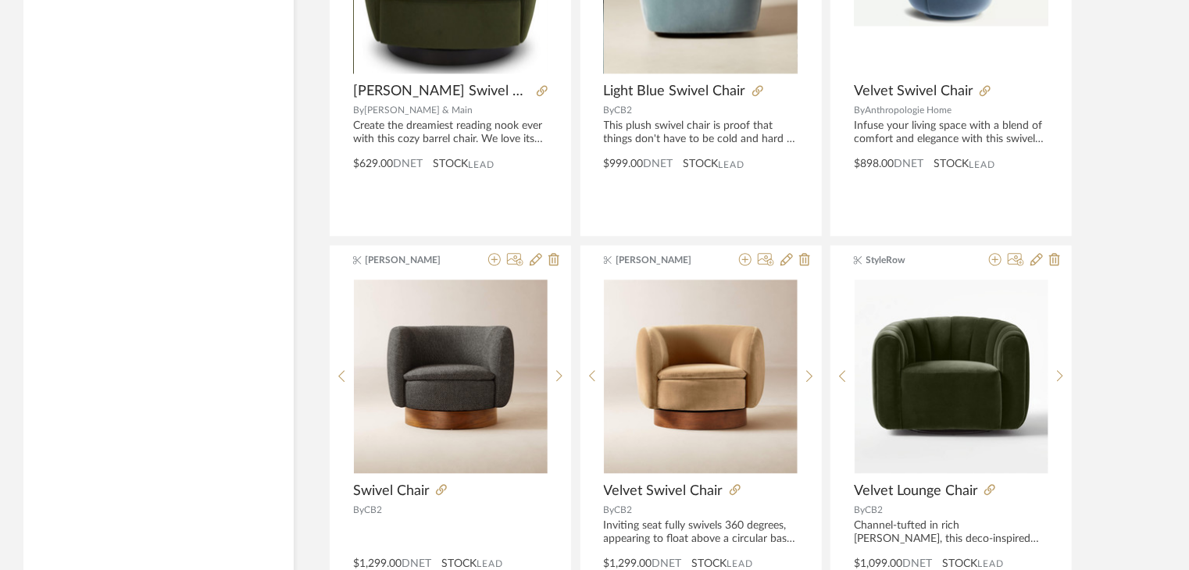
scroll to position [7561, 0]
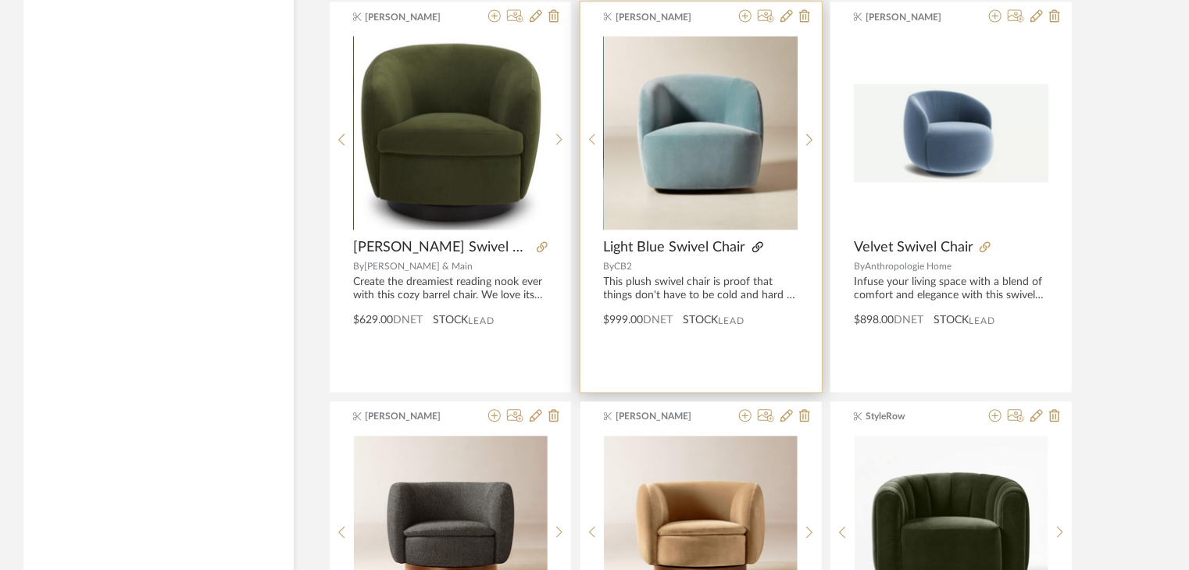
click at [753, 241] on icon at bounding box center [758, 246] width 11 height 11
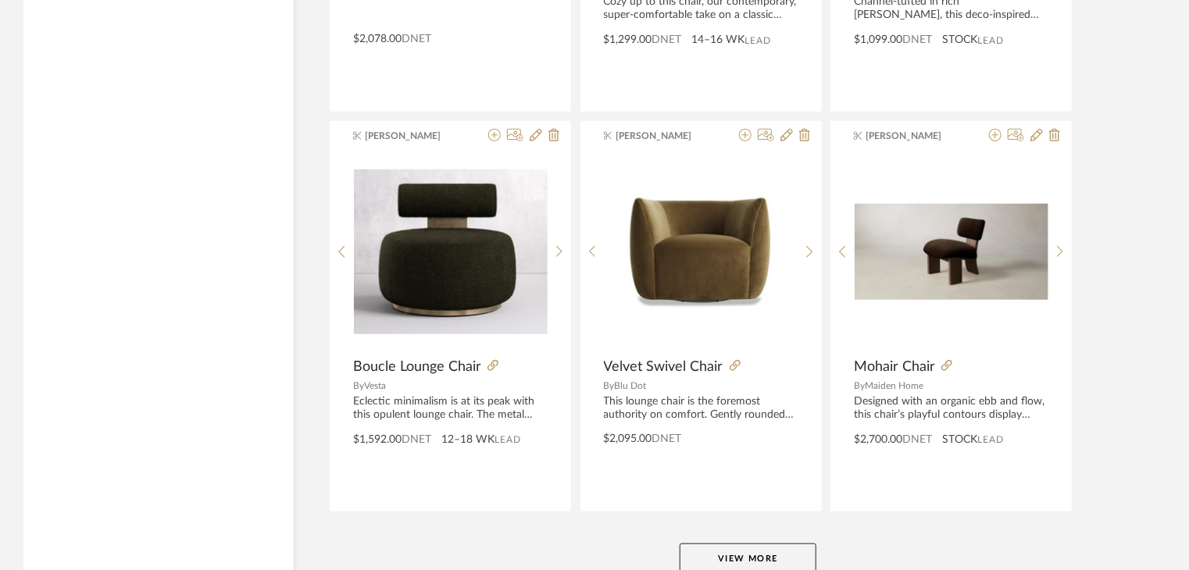
scroll to position [9541, 0]
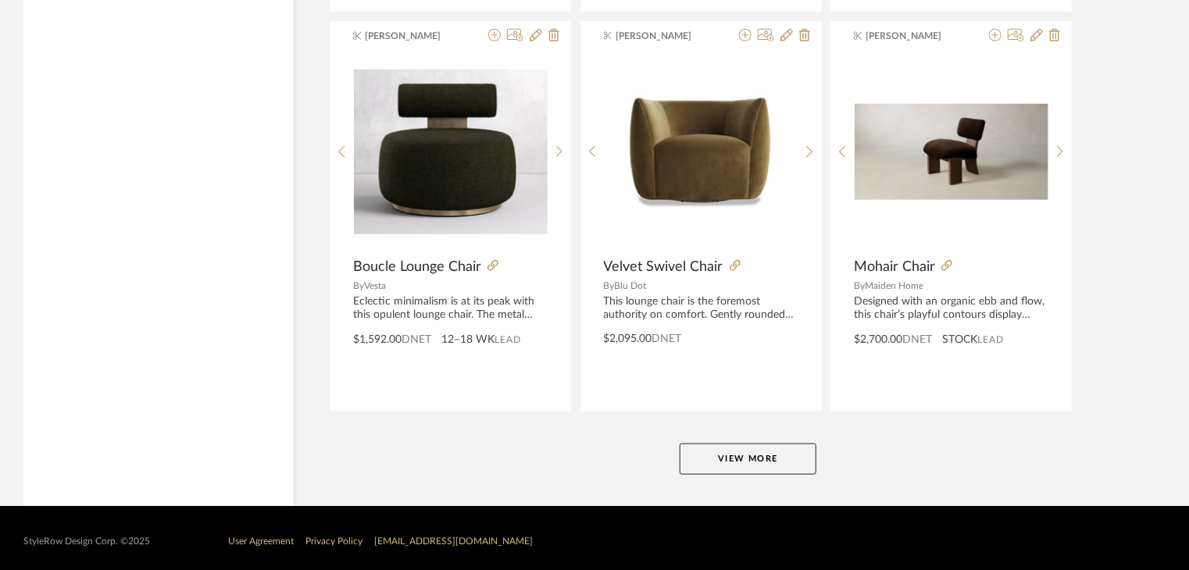
click at [787, 445] on button "View More" at bounding box center [748, 459] width 137 height 31
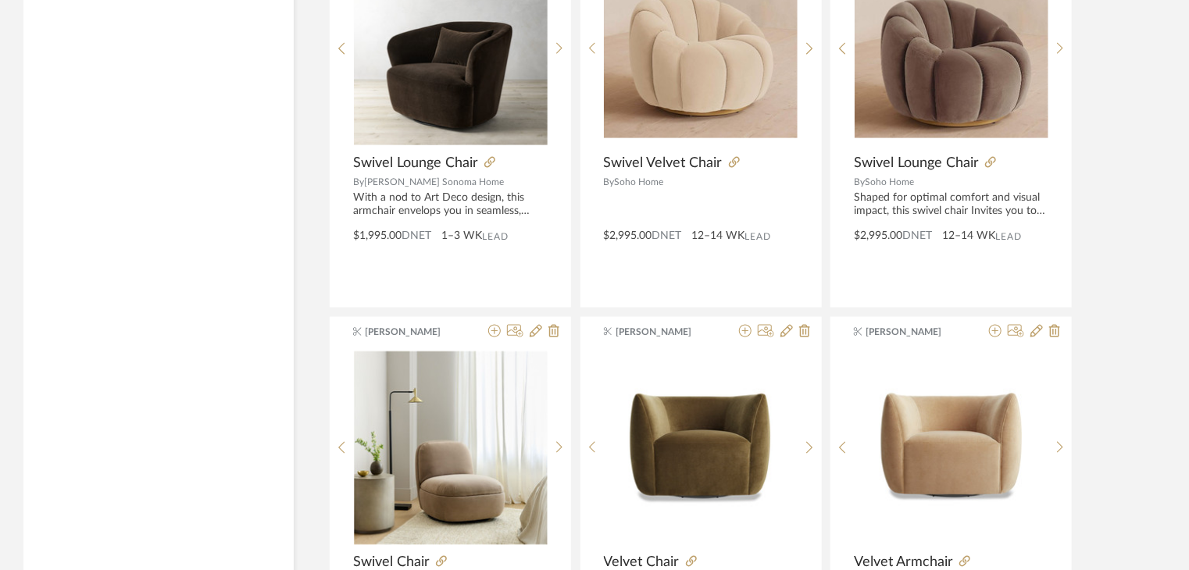
scroll to position [9931, 0]
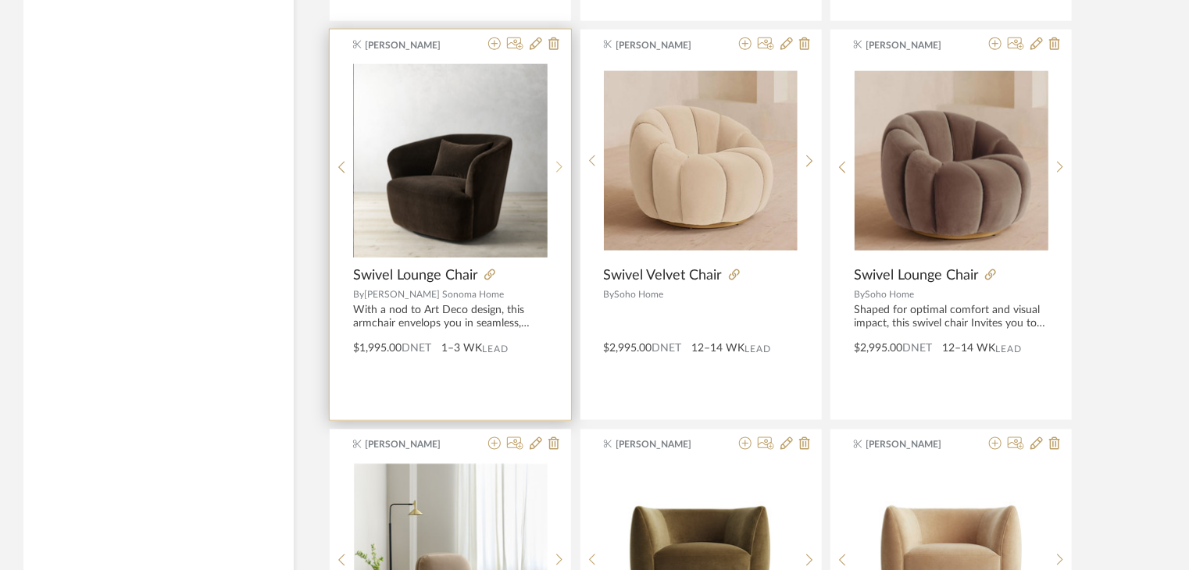
click at [559, 161] on icon at bounding box center [559, 167] width 7 height 13
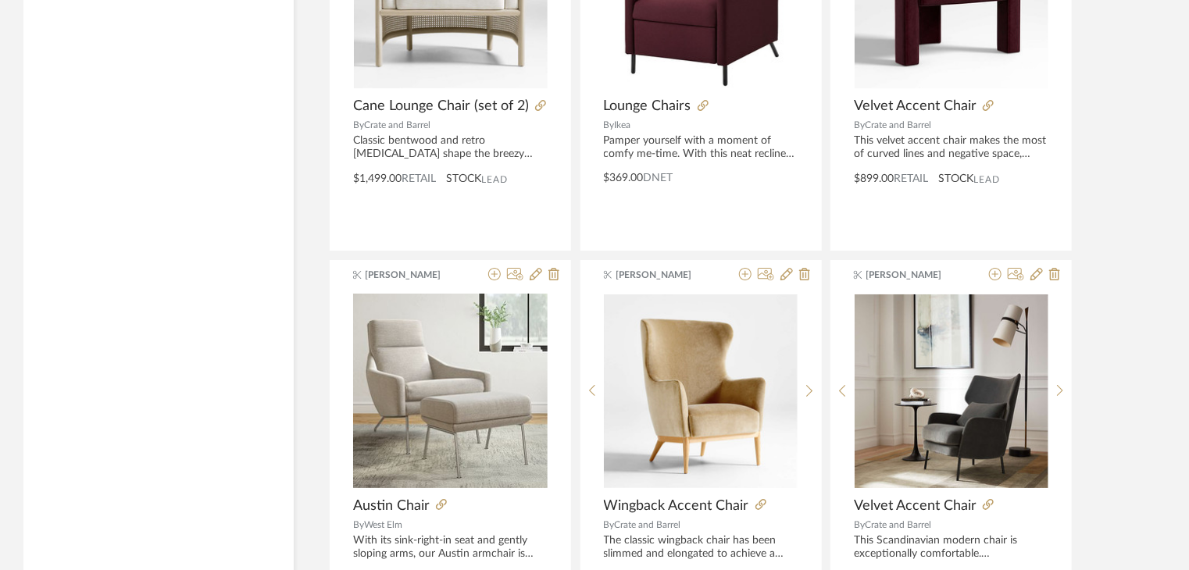
scroll to position [11572, 0]
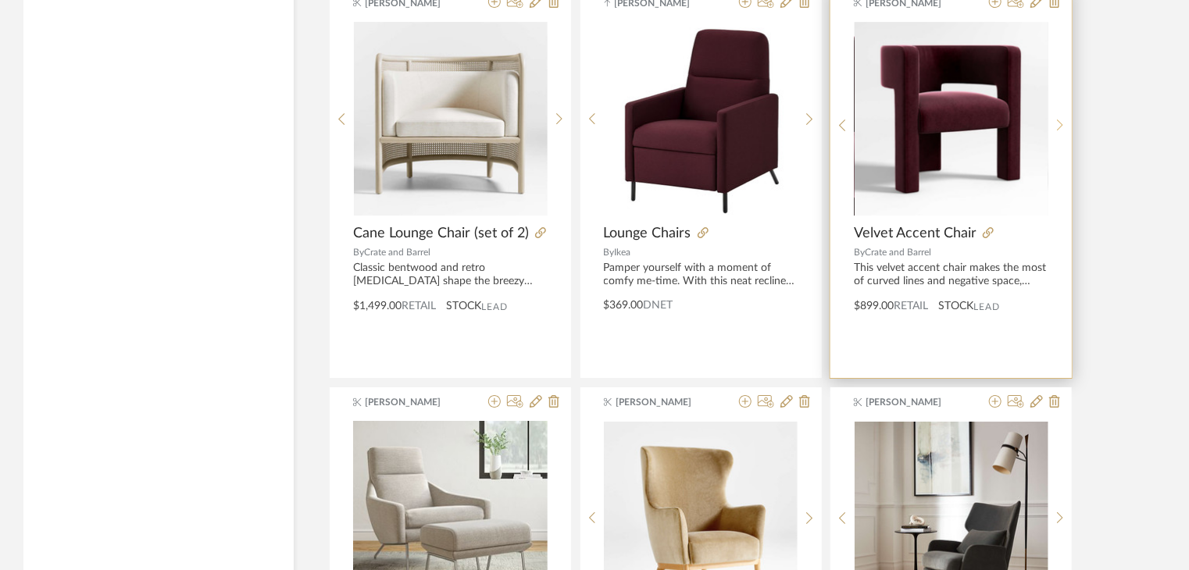
click at [1064, 99] on div at bounding box center [1061, 125] width 24 height 208
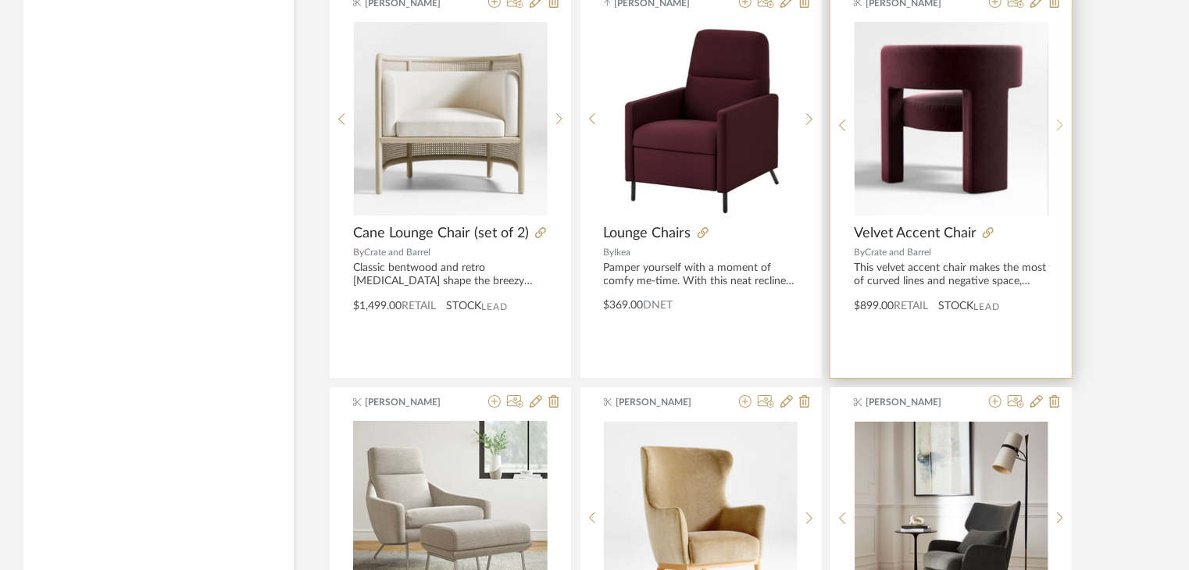
click at [1064, 99] on div at bounding box center [1061, 125] width 24 height 208
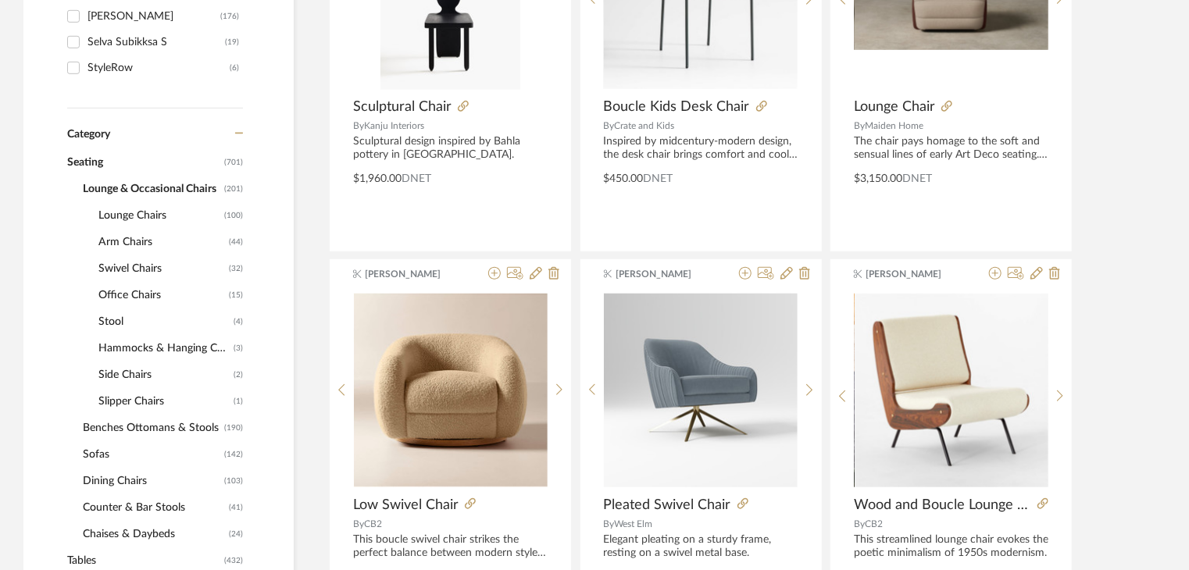
scroll to position [547, 0]
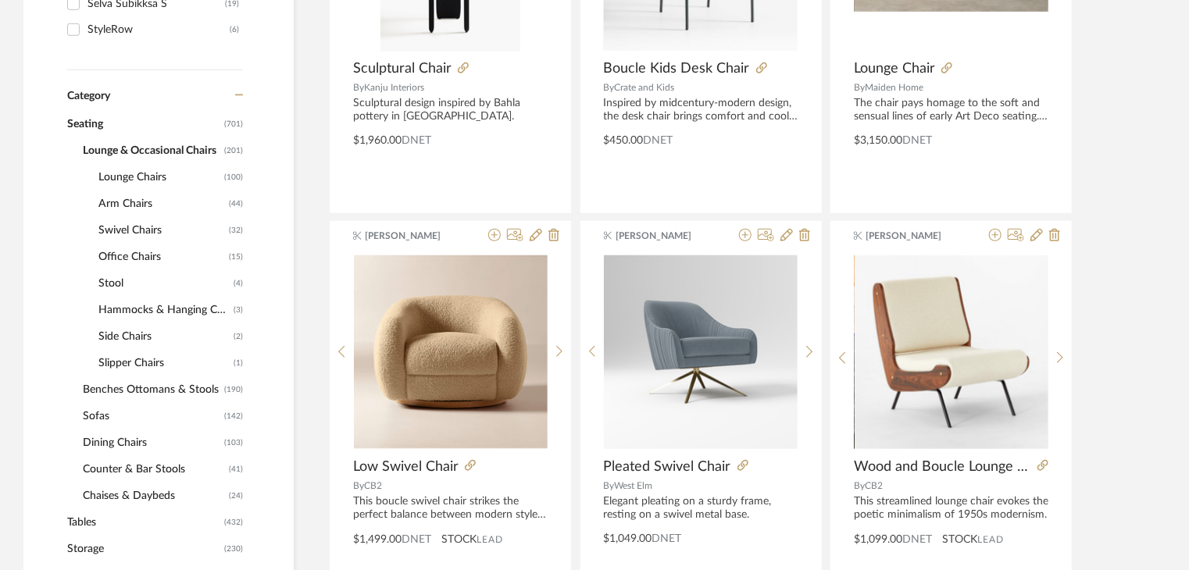
click at [125, 387] on span "Benches Ottomans & Stools" at bounding box center [152, 390] width 138 height 27
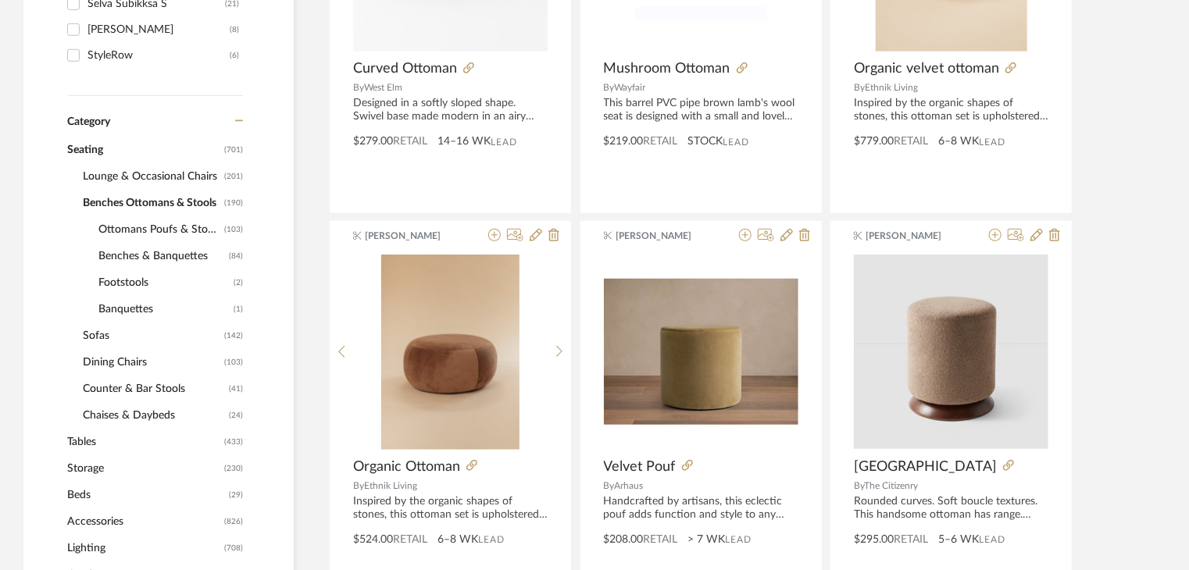
click at [129, 252] on span "Benches & Banquettes" at bounding box center [161, 256] width 127 height 27
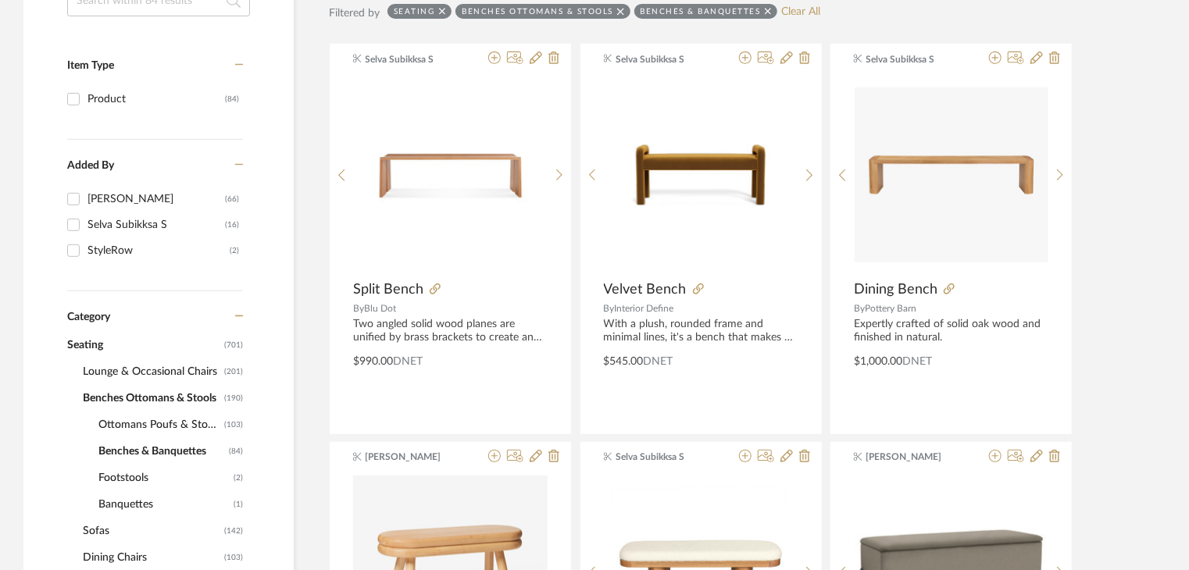
scroll to position [234, 0]
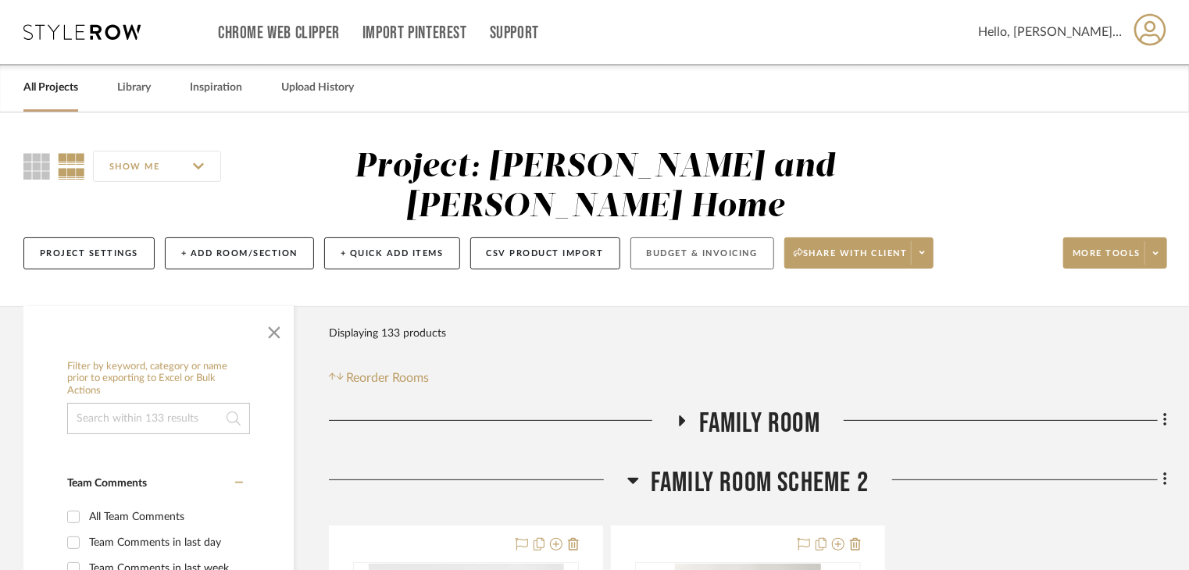
click at [689, 238] on button "Budget & Invoicing" at bounding box center [703, 254] width 144 height 32
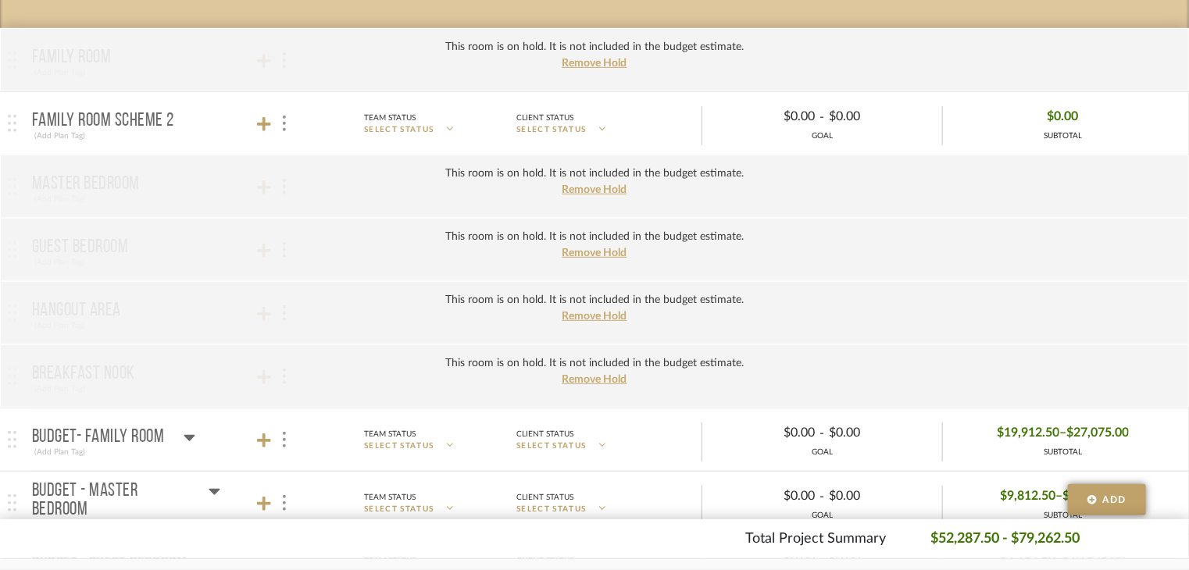
scroll to position [625, 0]
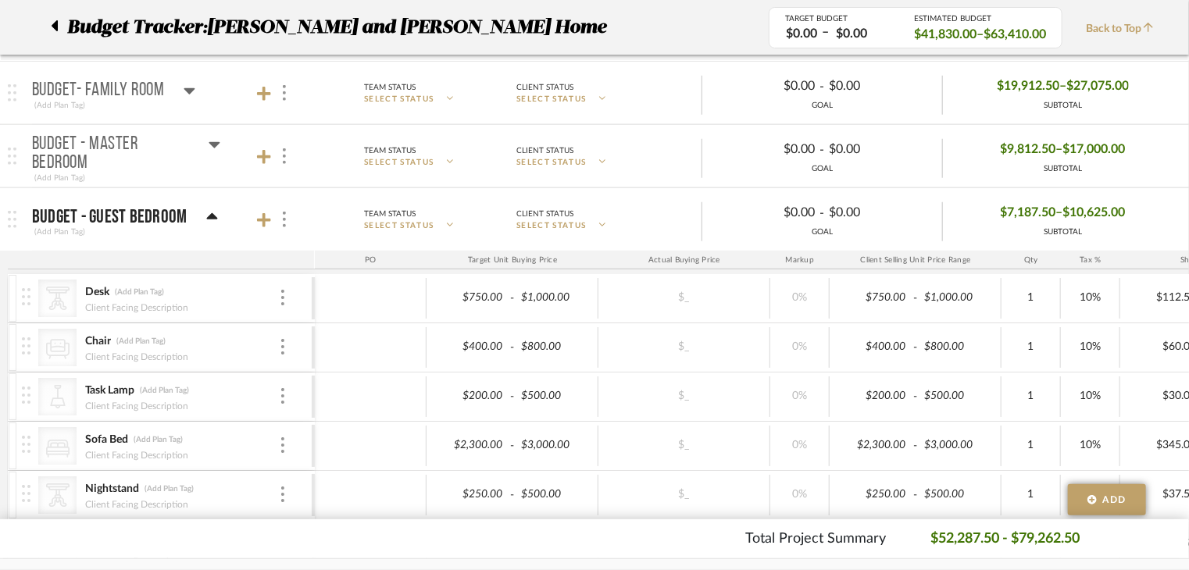
click at [213, 219] on icon at bounding box center [212, 217] width 12 height 19
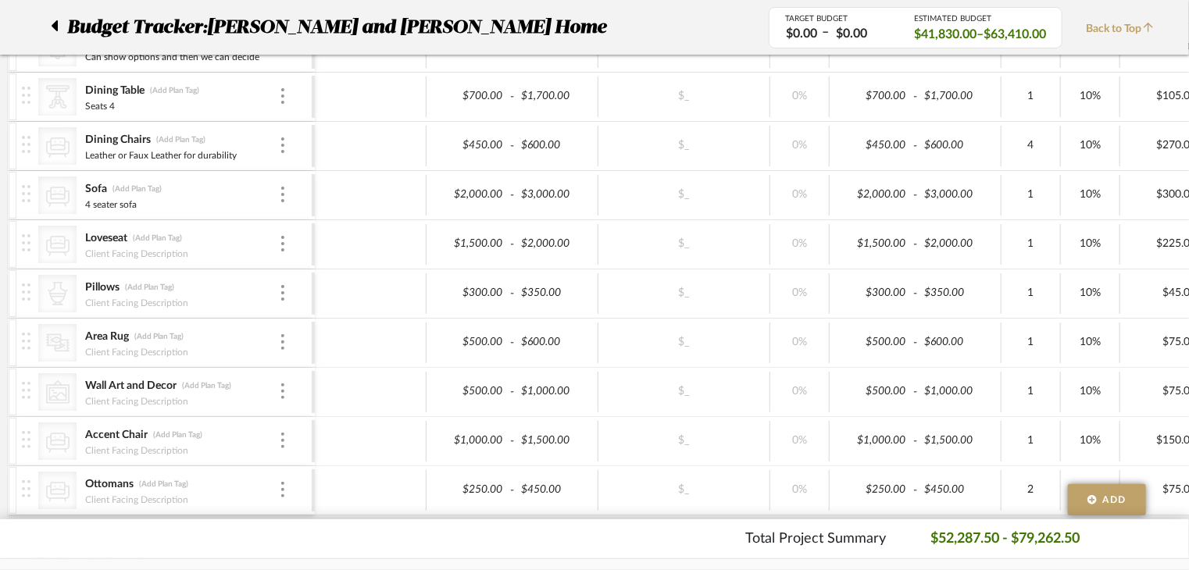
scroll to position [1016, 0]
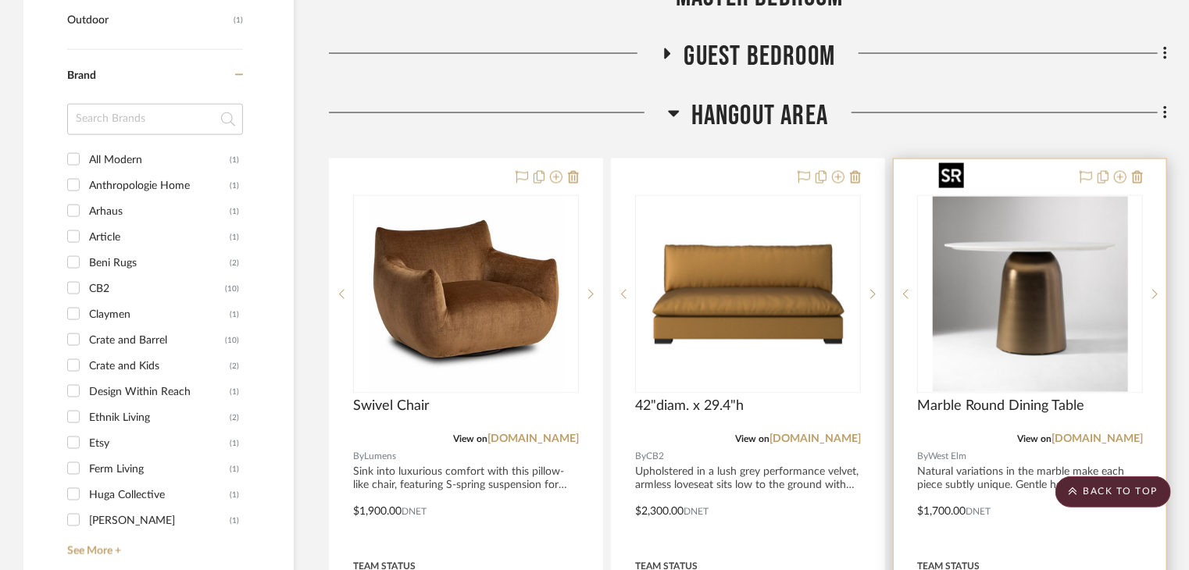
scroll to position [1328, 0]
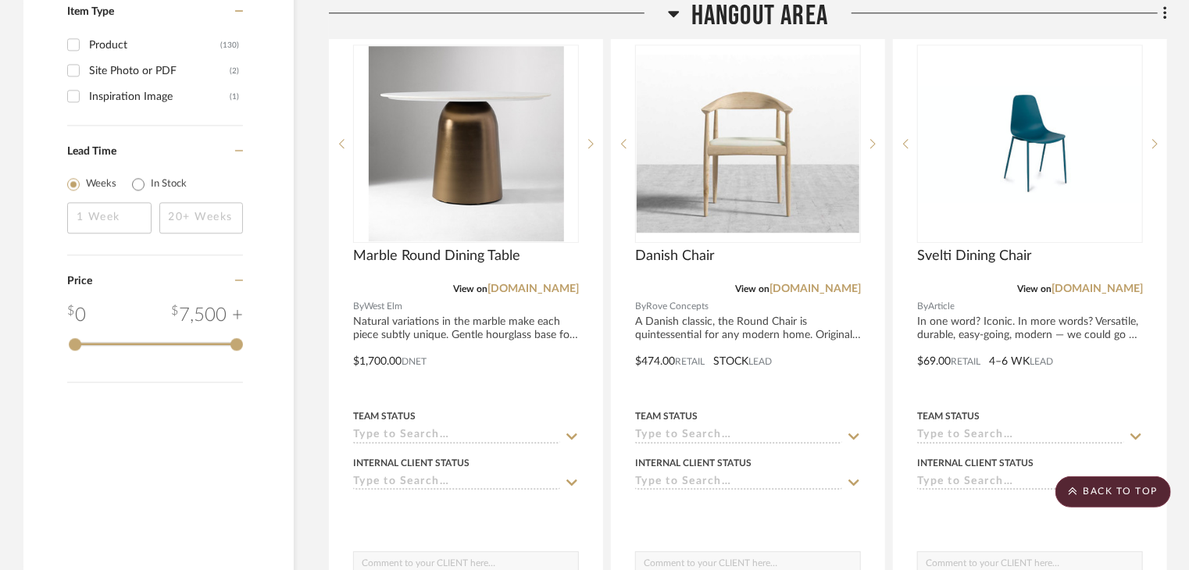
scroll to position [2501, 0]
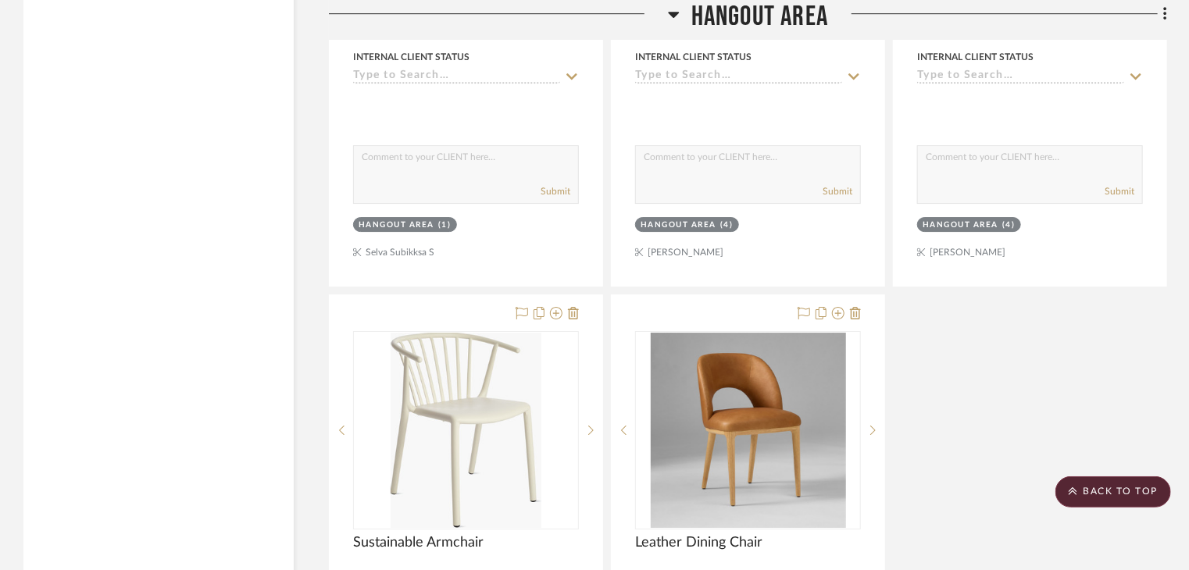
click at [675, 14] on icon at bounding box center [673, 15] width 11 height 6
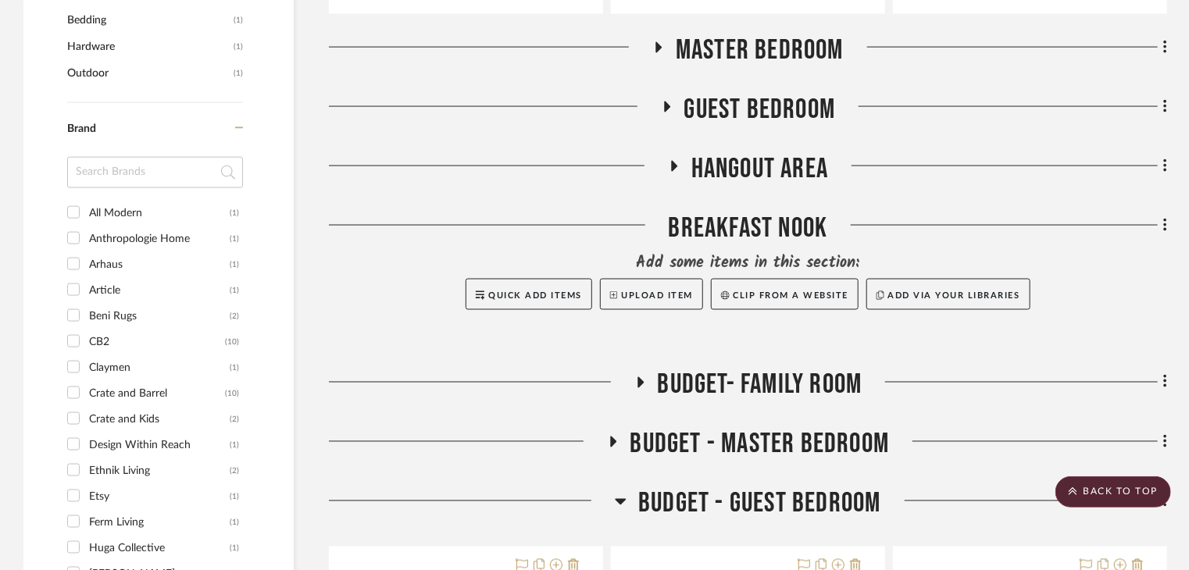
scroll to position [1016, 0]
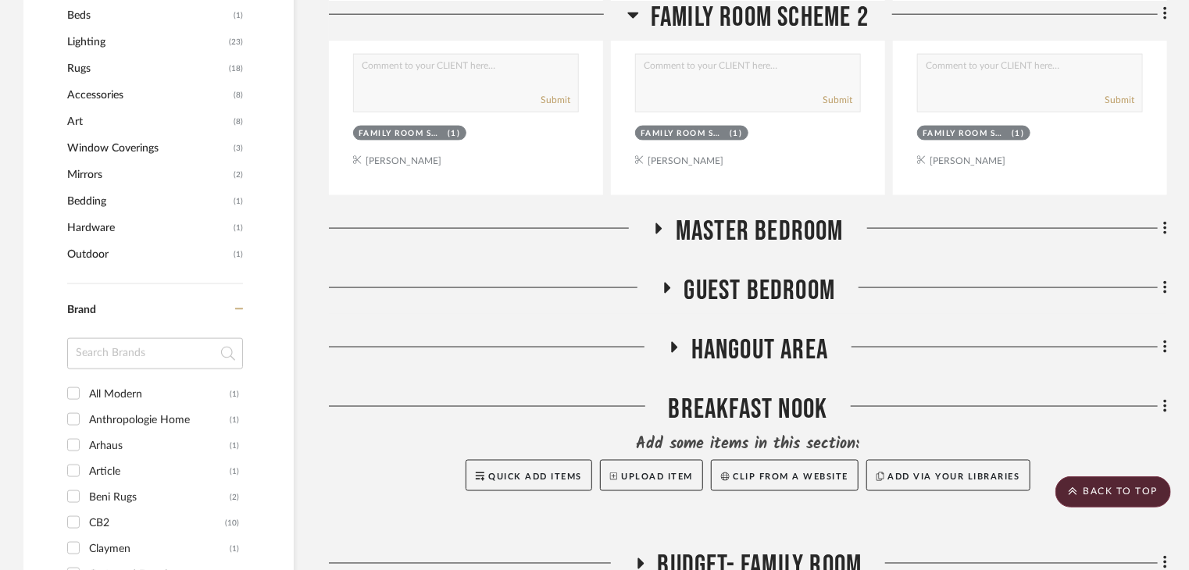
click at [692, 274] on span "Guest Bedroom" at bounding box center [761, 291] width 152 height 34
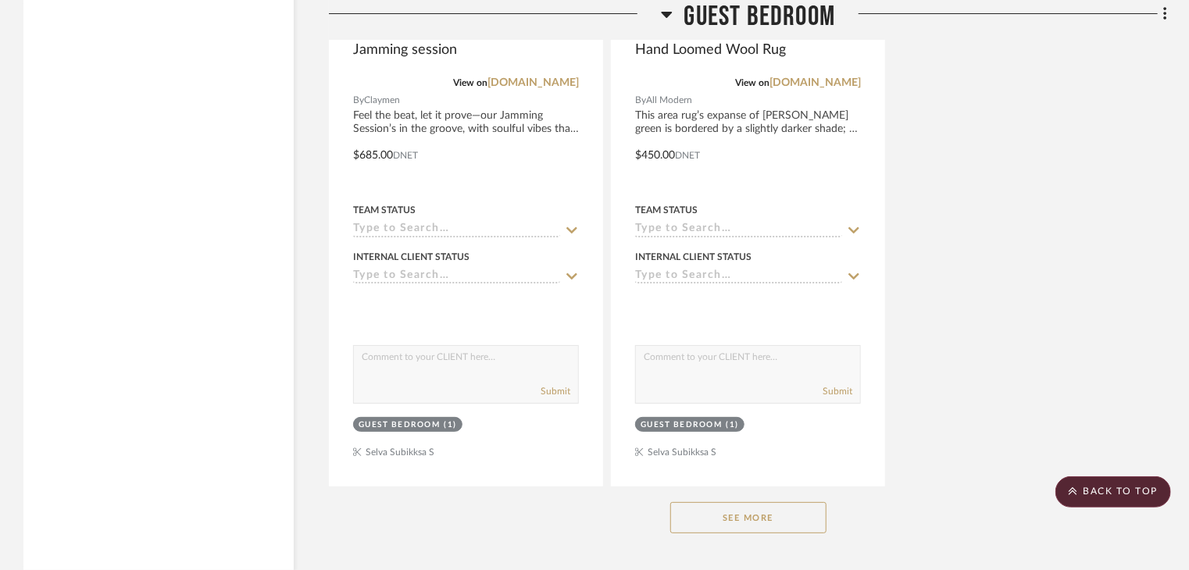
scroll to position [2969, 0]
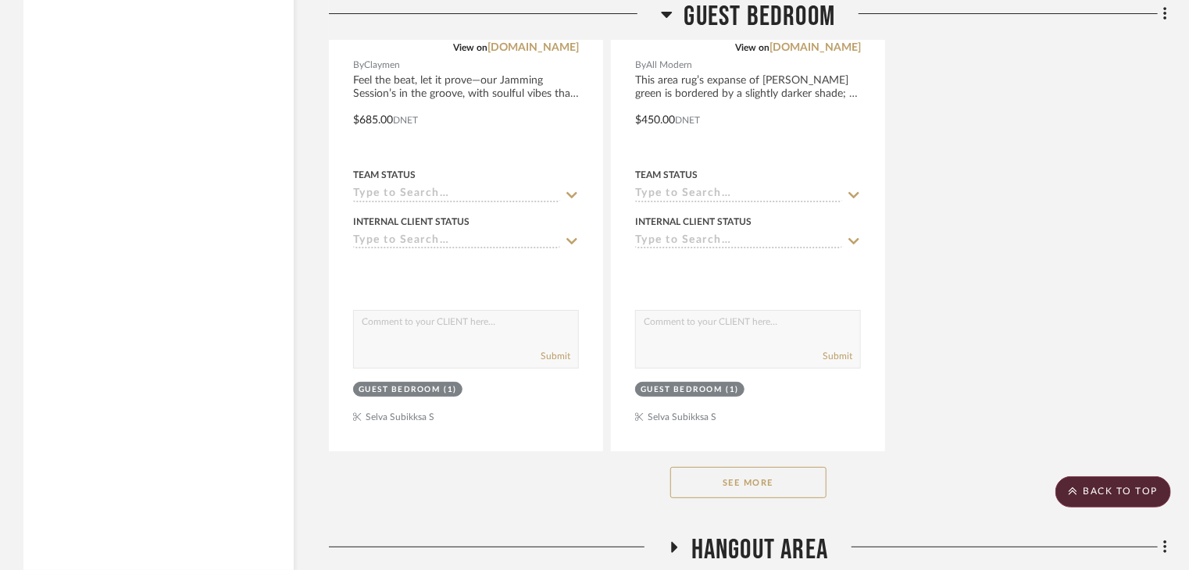
click at [735, 467] on button "See More" at bounding box center [748, 482] width 156 height 31
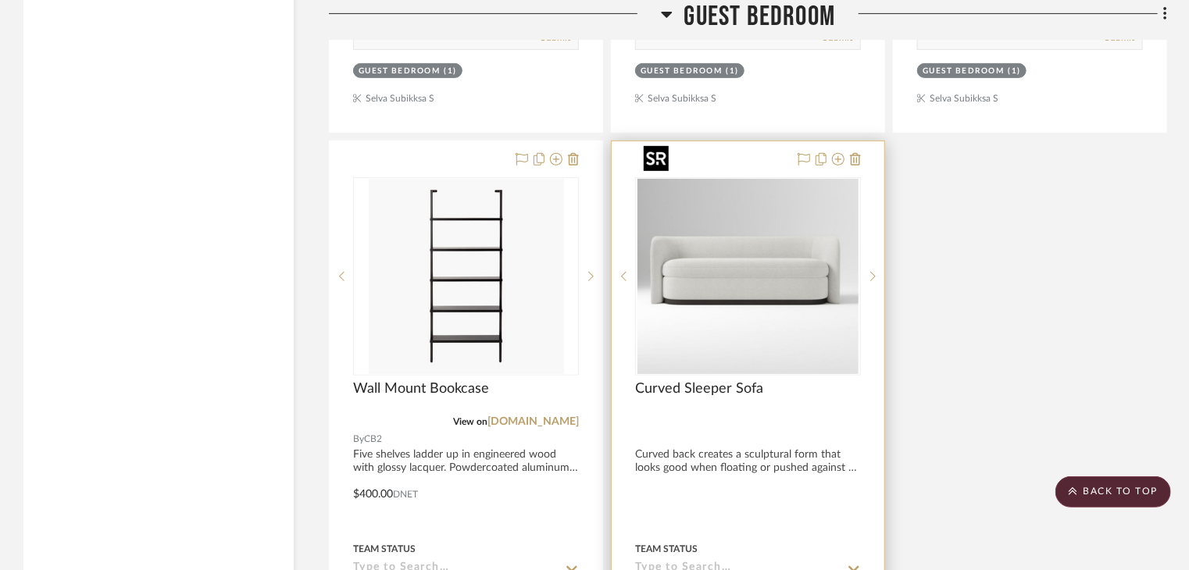
scroll to position [3438, 0]
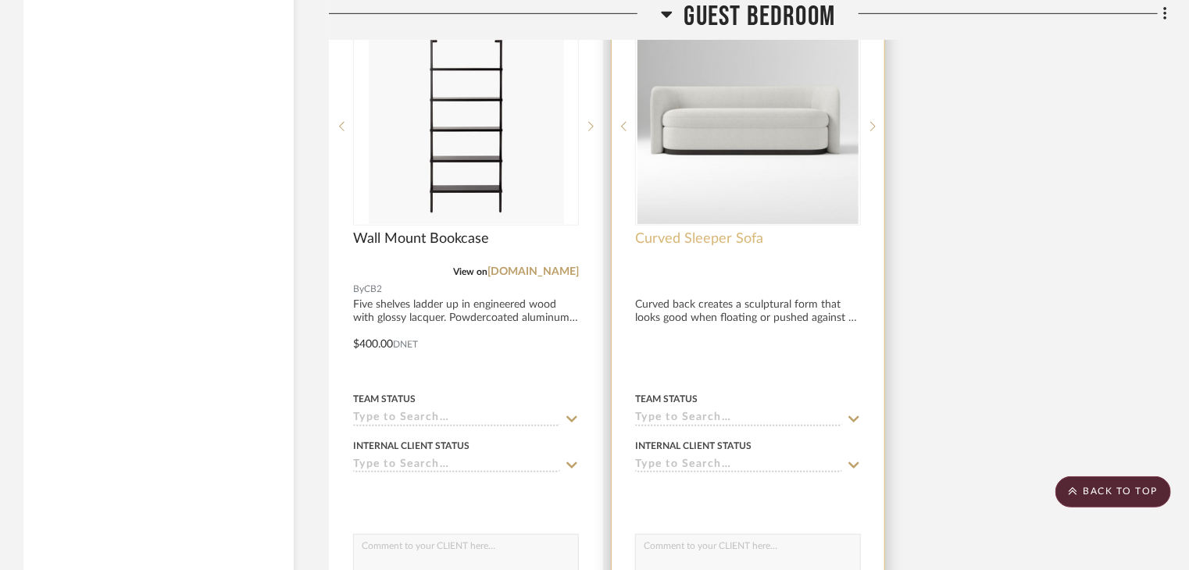
click at [712, 231] on span "Curved Sleeper Sofa" at bounding box center [699, 239] width 128 height 17
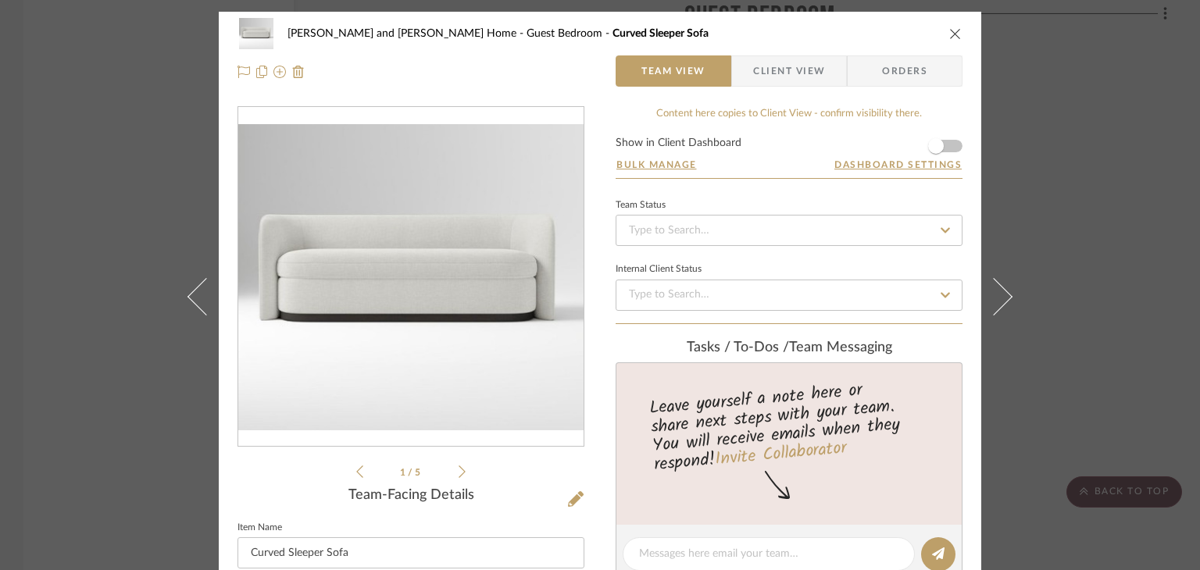
click at [123, 199] on div "Sharika and Ashish Home Guest Bedroom Curved Sleeper Sofa Team View Client View…" at bounding box center [600, 285] width 1200 height 570
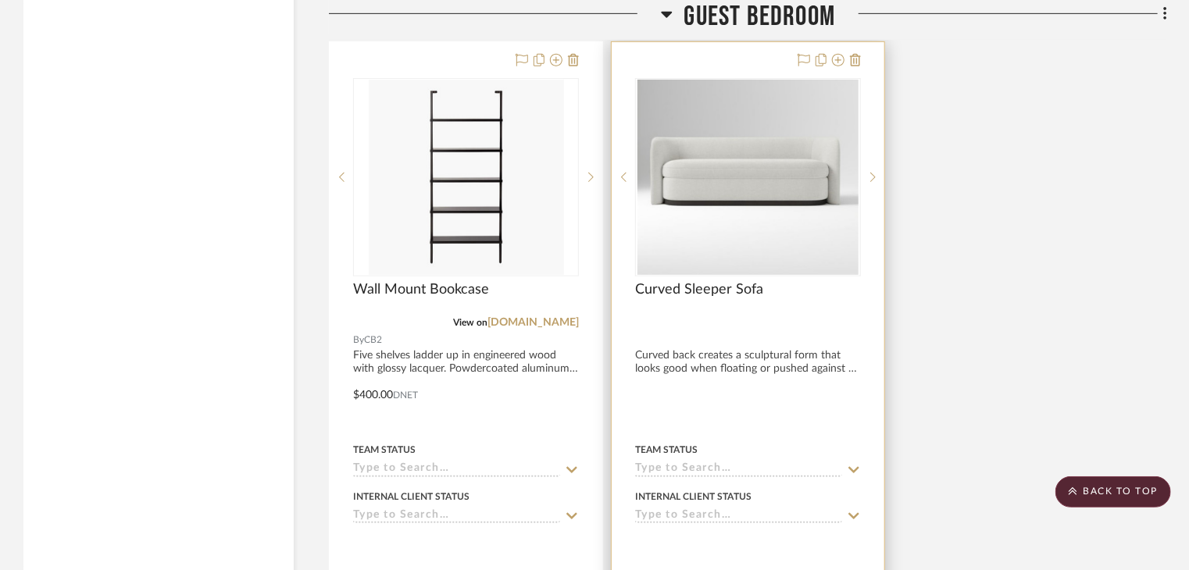
scroll to position [3360, 0]
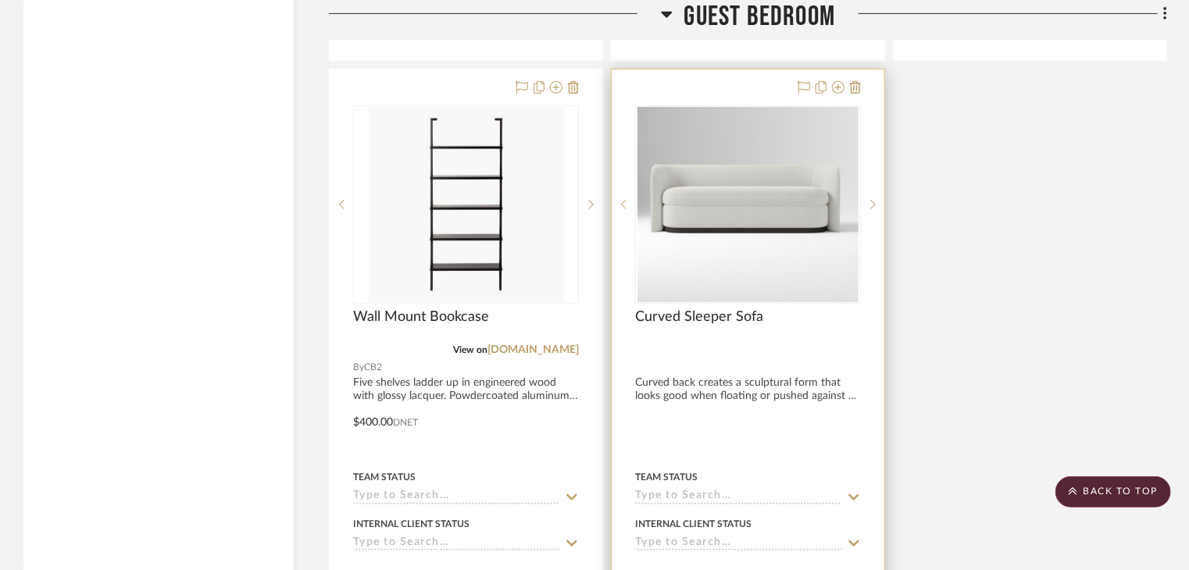
click at [700, 309] on div "Curved Sleeper Sofa" at bounding box center [748, 326] width 226 height 34
click at [717, 309] on span "Curved Sleeper Sofa" at bounding box center [699, 317] width 128 height 17
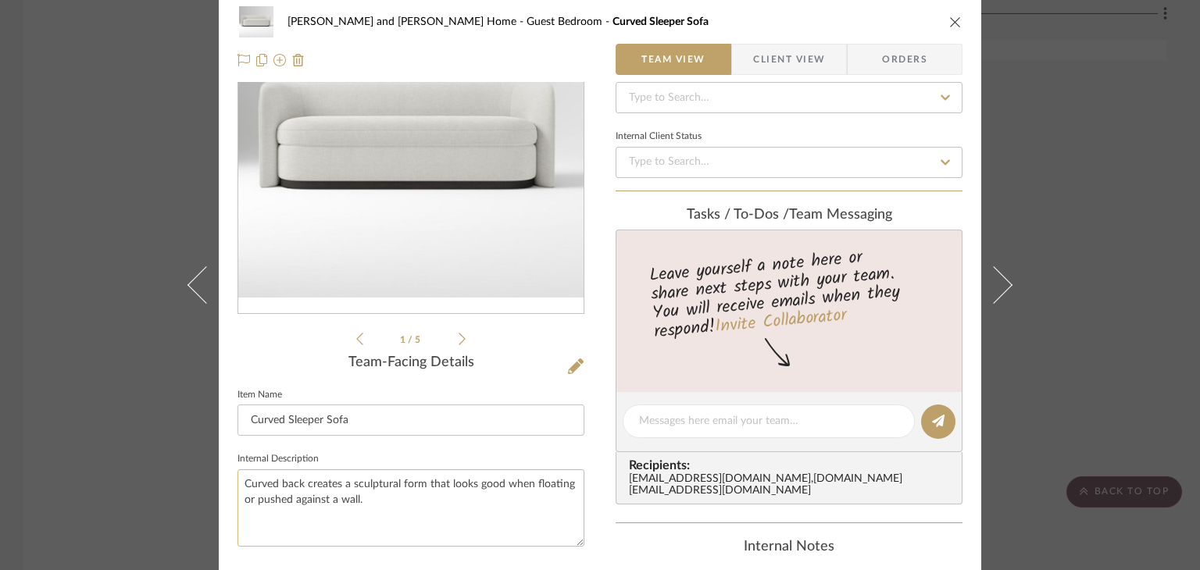
scroll to position [0, 0]
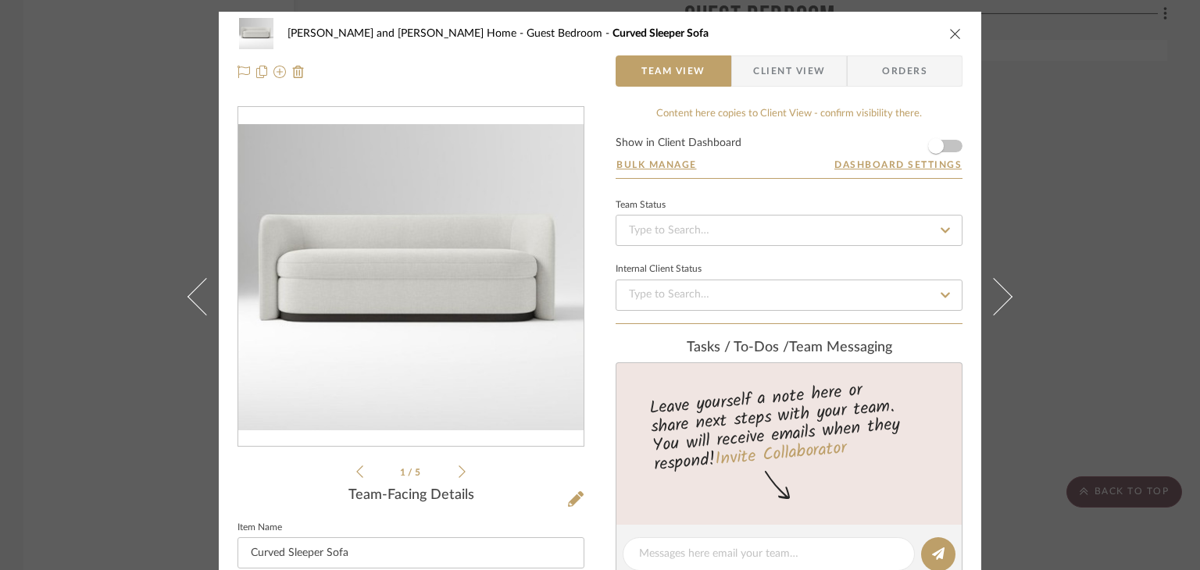
click at [459, 467] on icon at bounding box center [462, 472] width 7 height 14
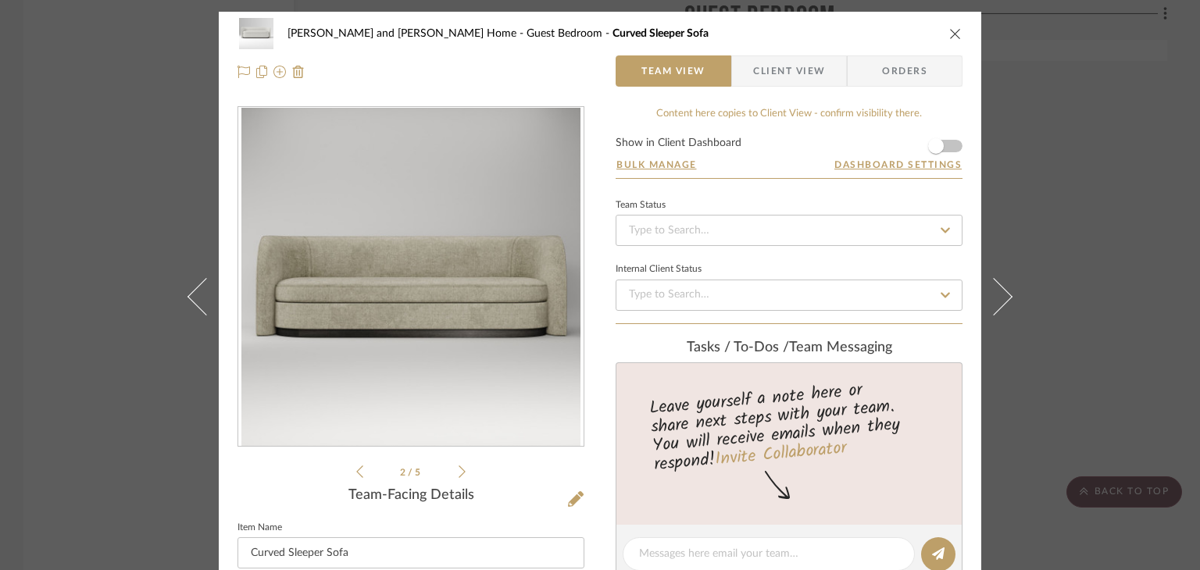
click at [459, 467] on icon at bounding box center [462, 472] width 7 height 14
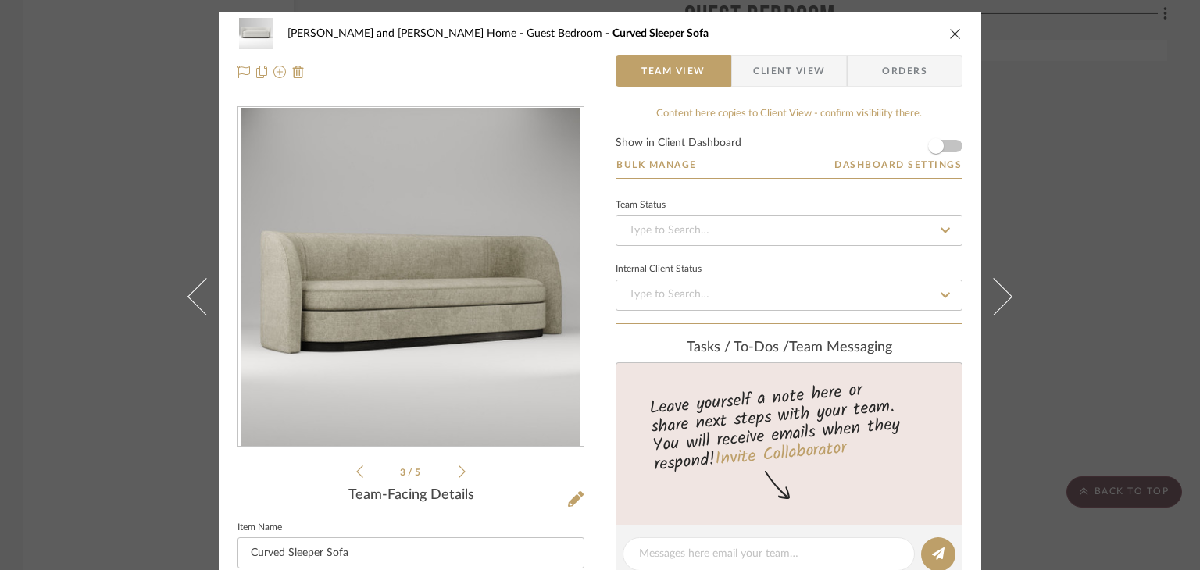
click at [102, 268] on div "Sharika and Ashish Home Guest Bedroom Curved Sleeper Sofa Team View Client View…" at bounding box center [600, 285] width 1200 height 570
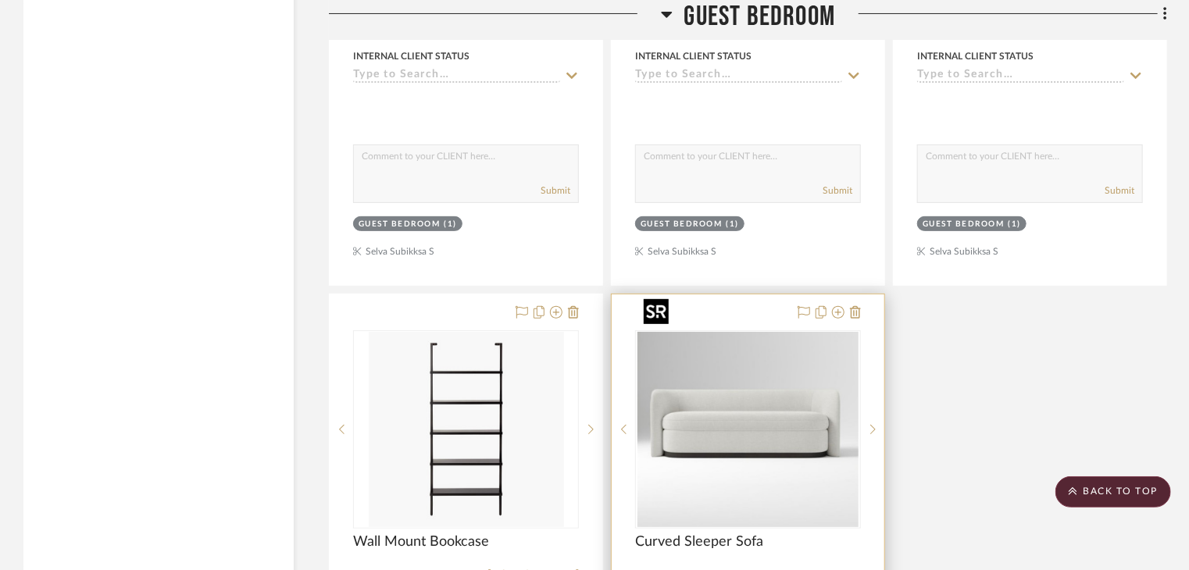
scroll to position [3048, 0]
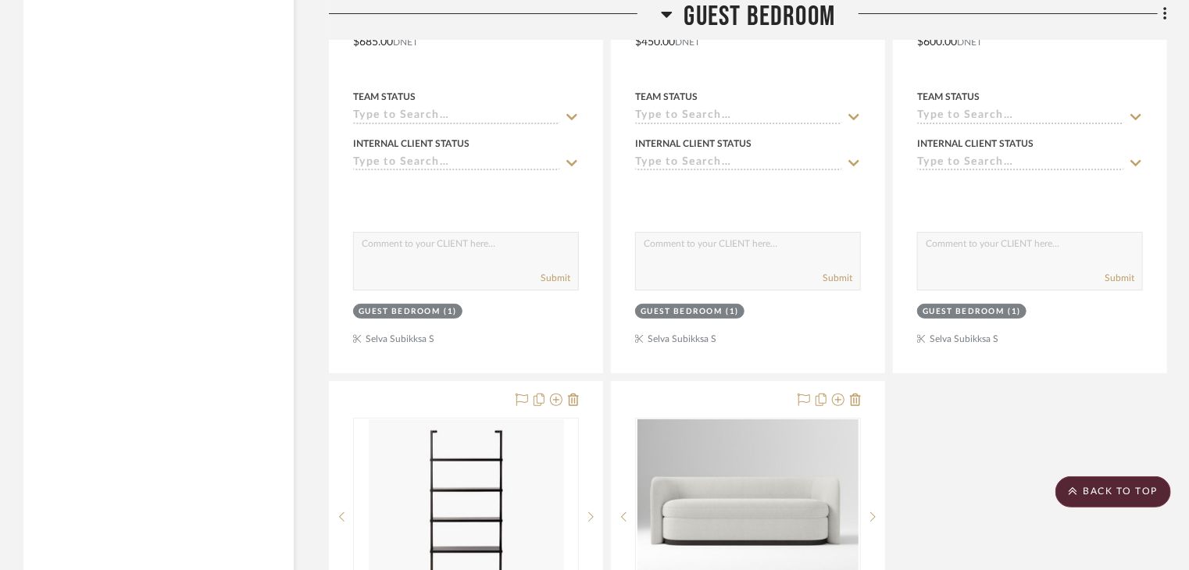
click at [667, 20] on icon at bounding box center [667, 14] width 12 height 19
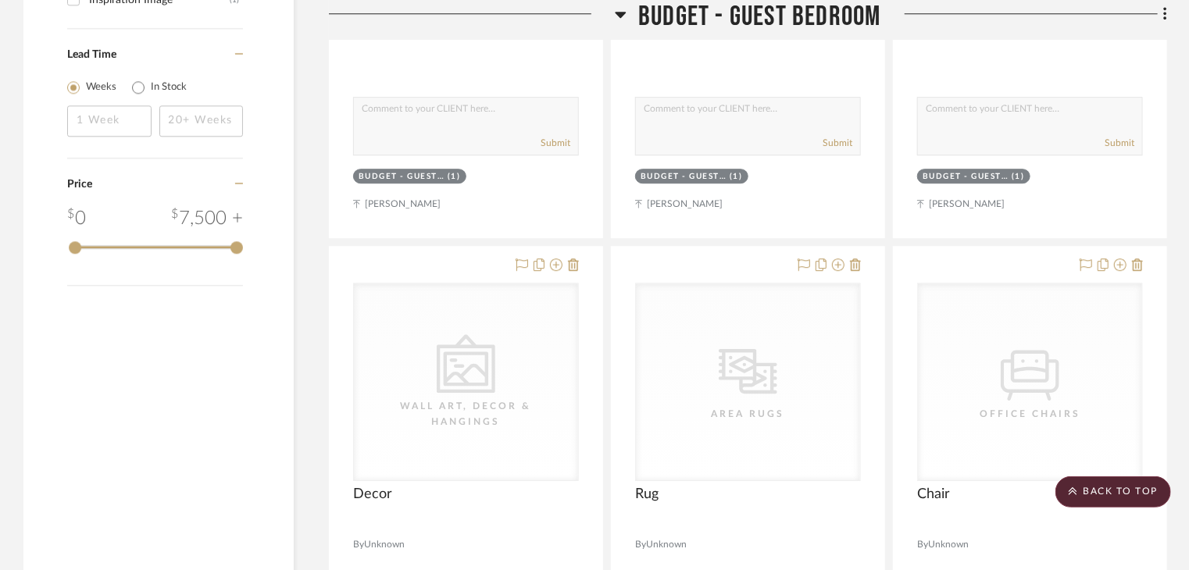
scroll to position [2188, 0]
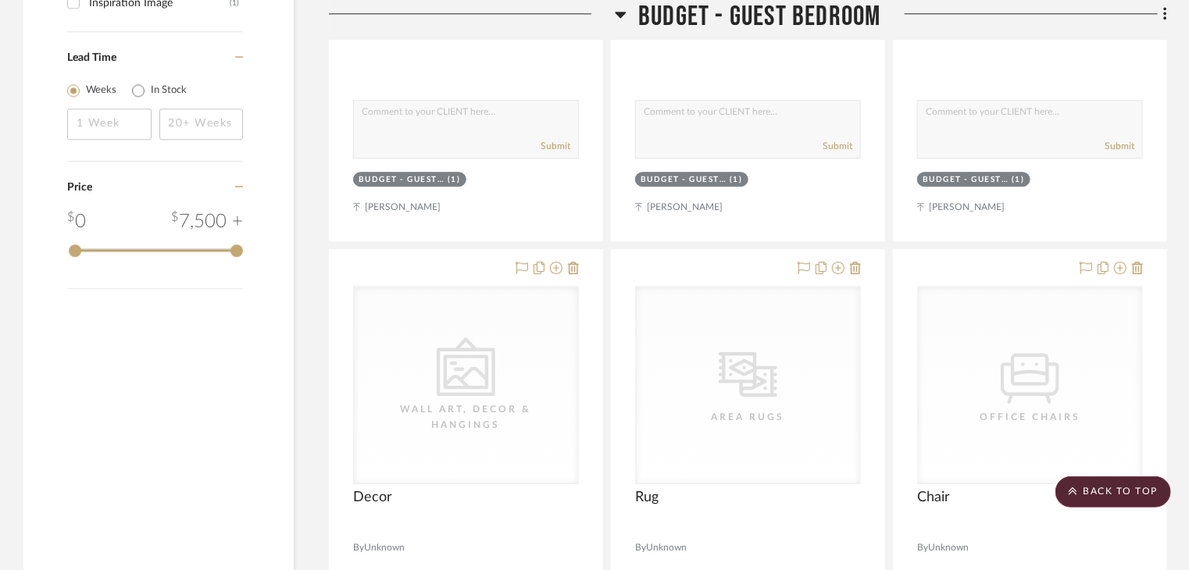
click at [624, 15] on icon at bounding box center [621, 15] width 11 height 6
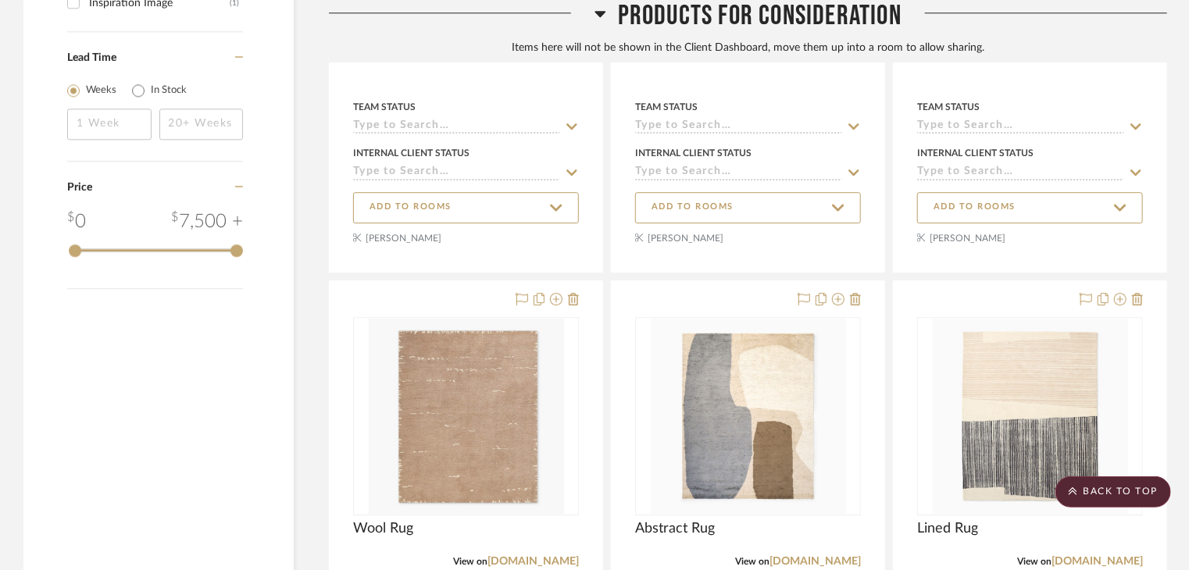
click at [592, 15] on div at bounding box center [462, 20] width 266 height 40
click at [603, 15] on icon at bounding box center [601, 14] width 12 height 19
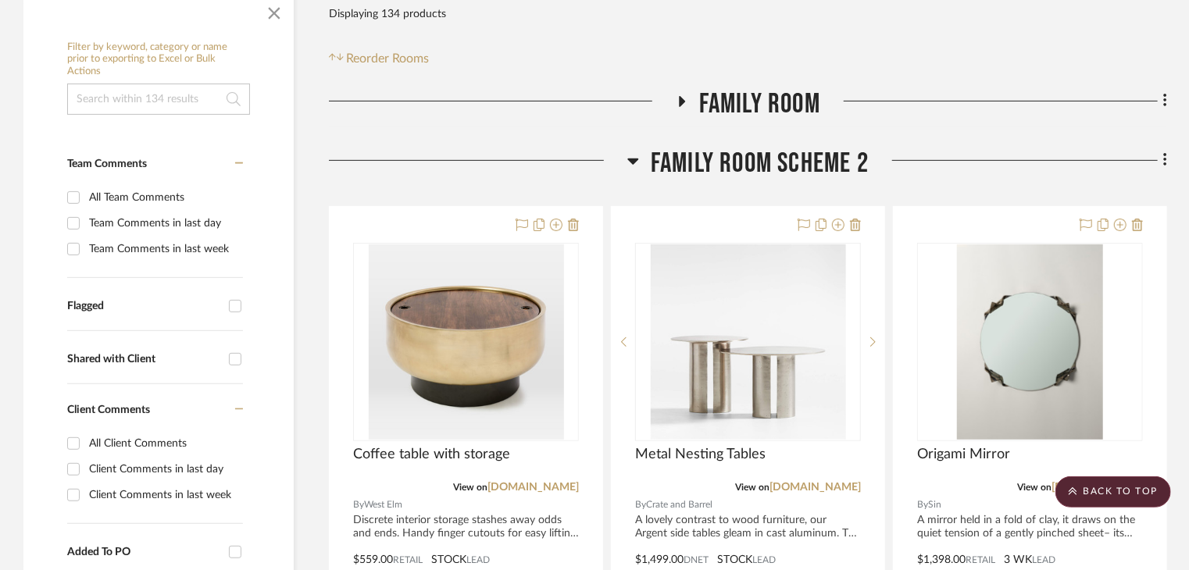
scroll to position [295, 0]
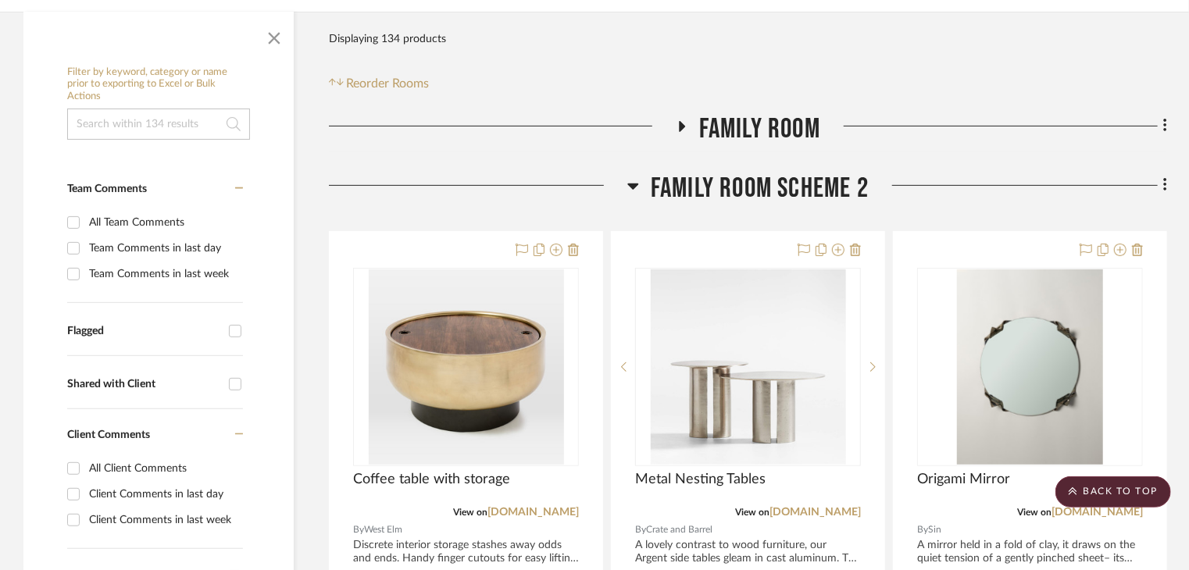
click at [638, 177] on icon at bounding box center [633, 186] width 12 height 19
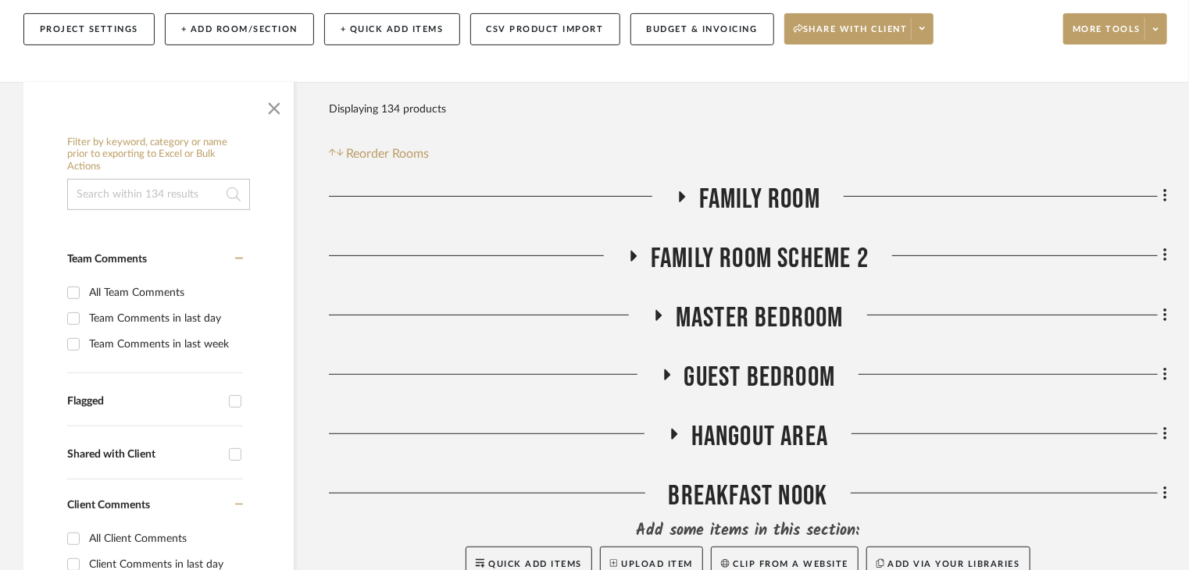
scroll to position [234, 0]
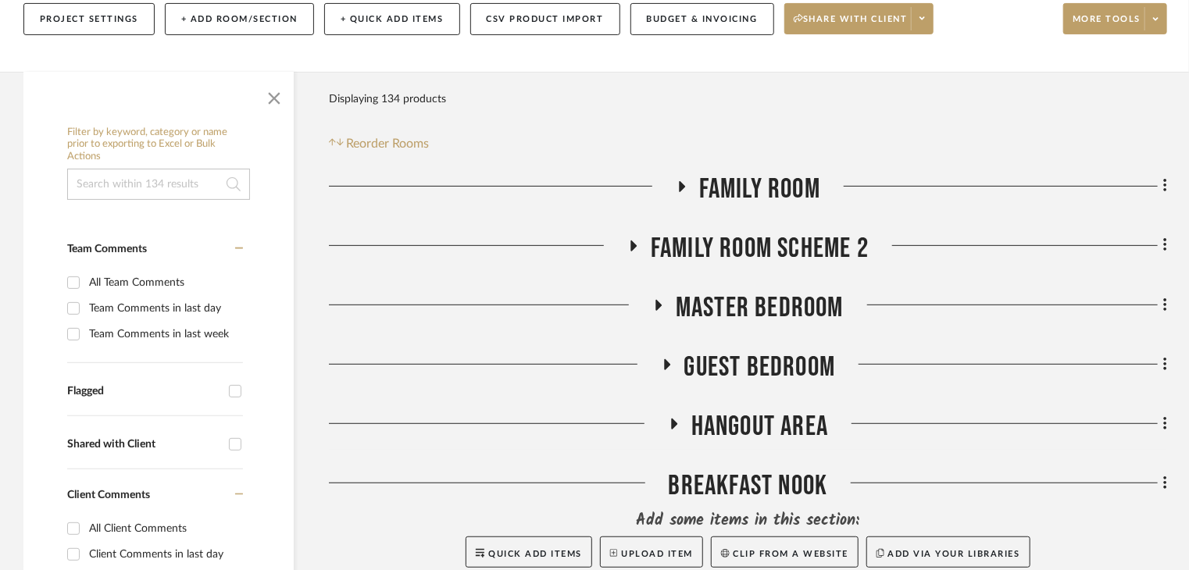
click at [710, 351] on span "Guest Bedroom" at bounding box center [761, 368] width 152 height 34
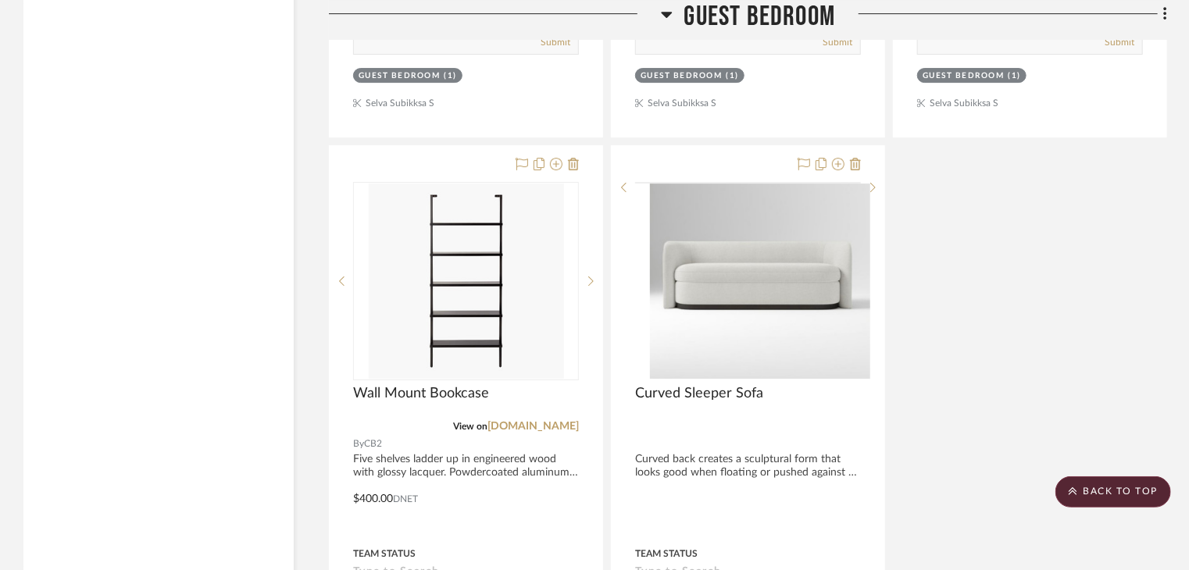
scroll to position [2657, 0]
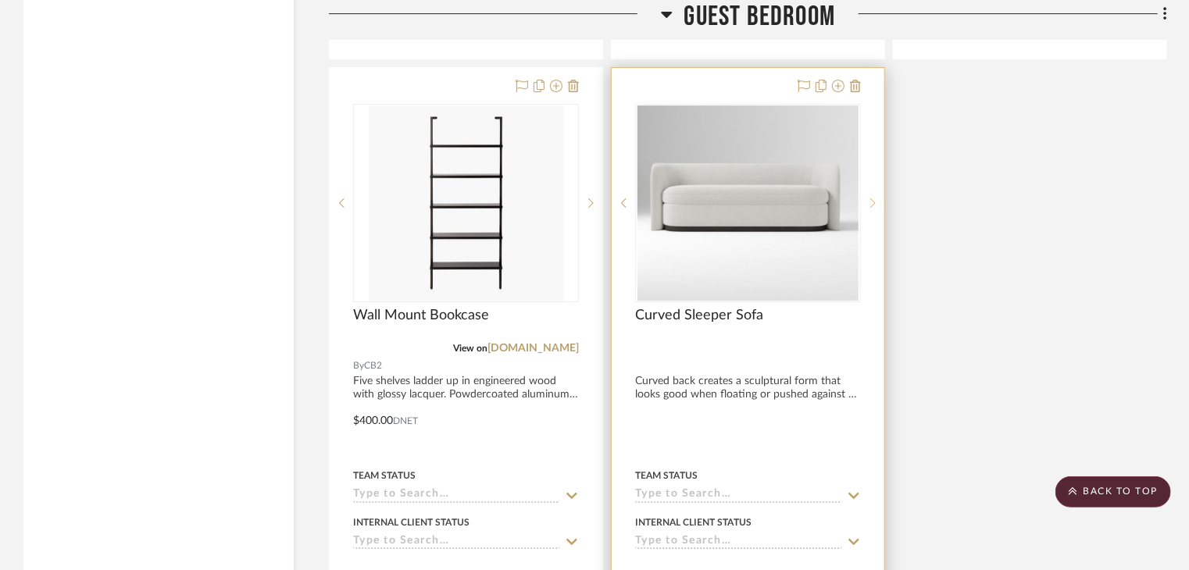
click at [877, 198] on sr-next-btn at bounding box center [872, 203] width 23 height 11
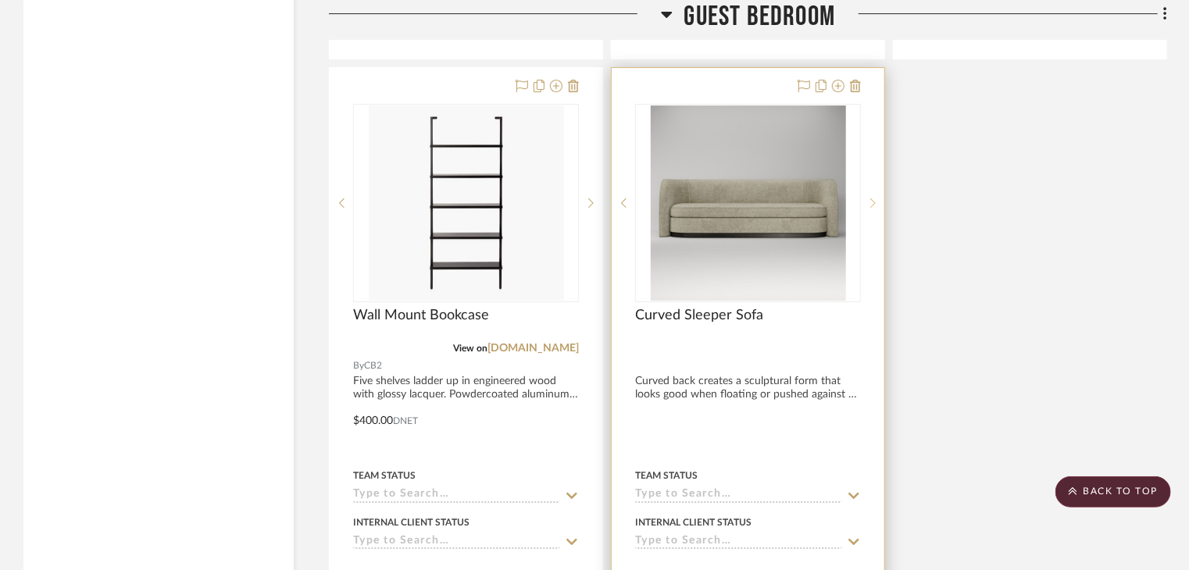
click at [877, 198] on sr-next-btn at bounding box center [872, 203] width 23 height 11
